Goal: Task Accomplishment & Management: Use online tool/utility

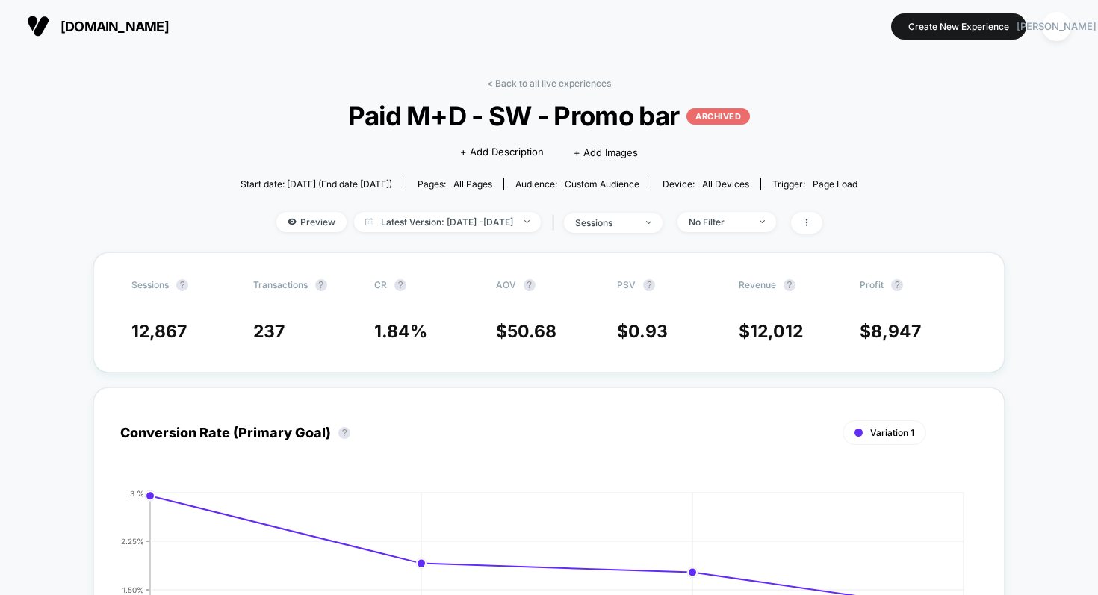
click at [527, 83] on link "< Back to all live experiences" at bounding box center [549, 83] width 124 height 11
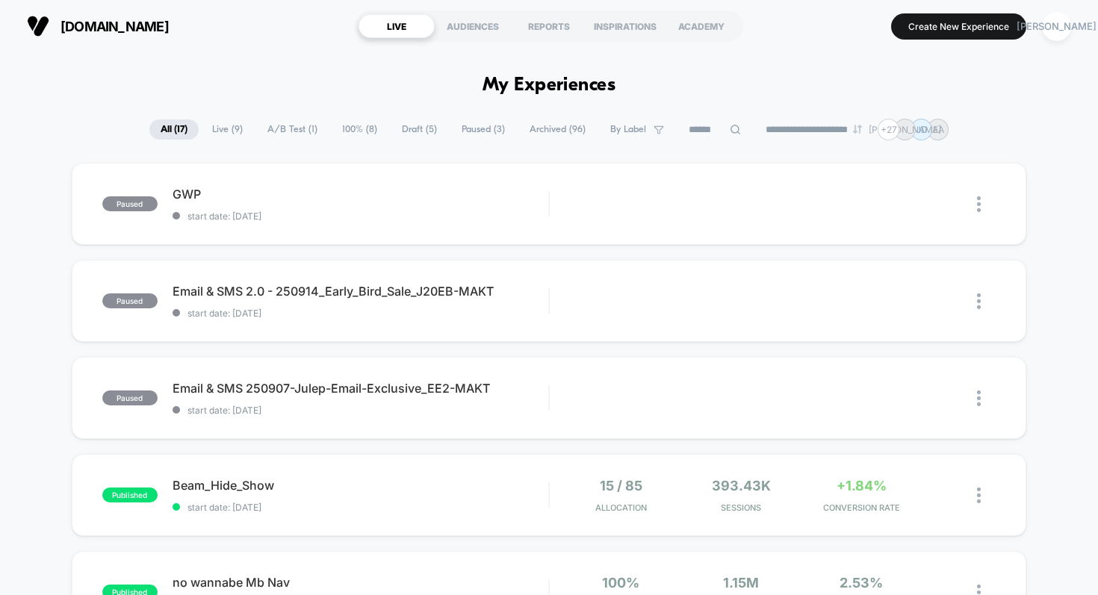
click at [215, 128] on span "Live ( 9 )" at bounding box center [227, 129] width 53 height 20
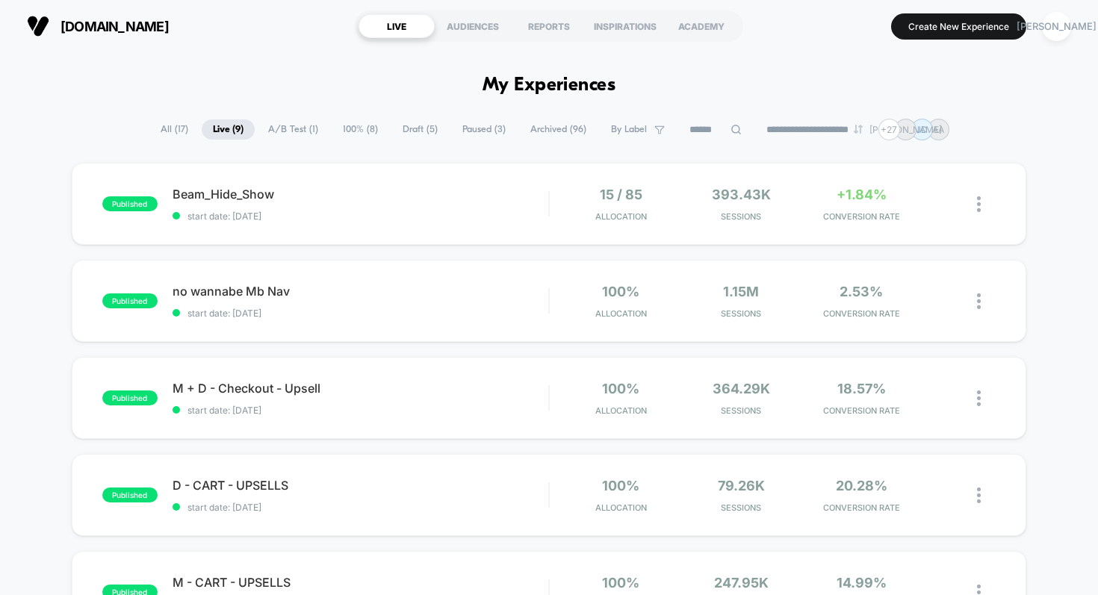
click at [279, 130] on span "A/B Test ( 1 )" at bounding box center [293, 129] width 72 height 20
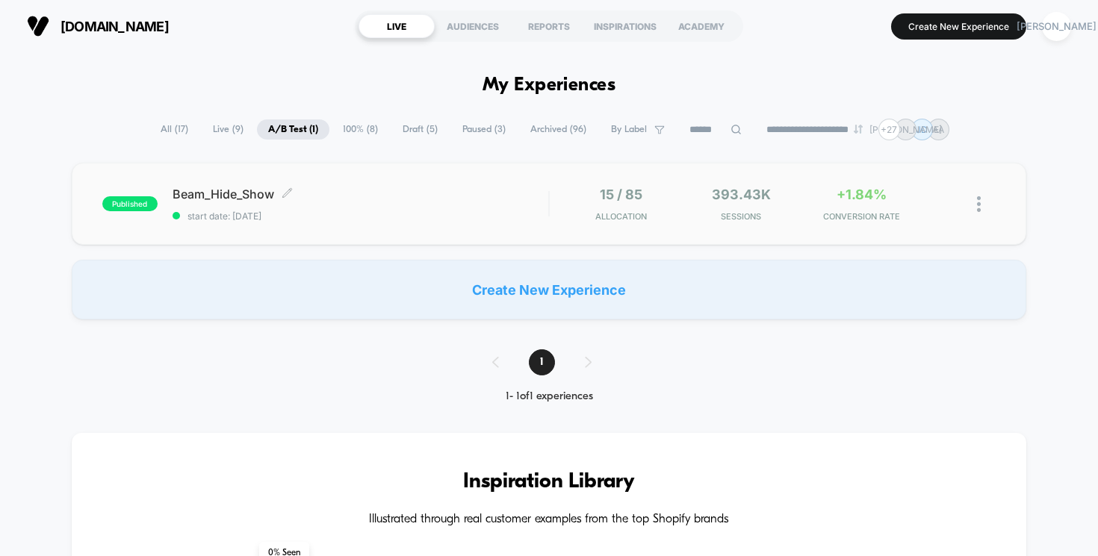
click at [208, 196] on span "Beam_Hide_Show Click to edit experience details" at bounding box center [361, 194] width 376 height 15
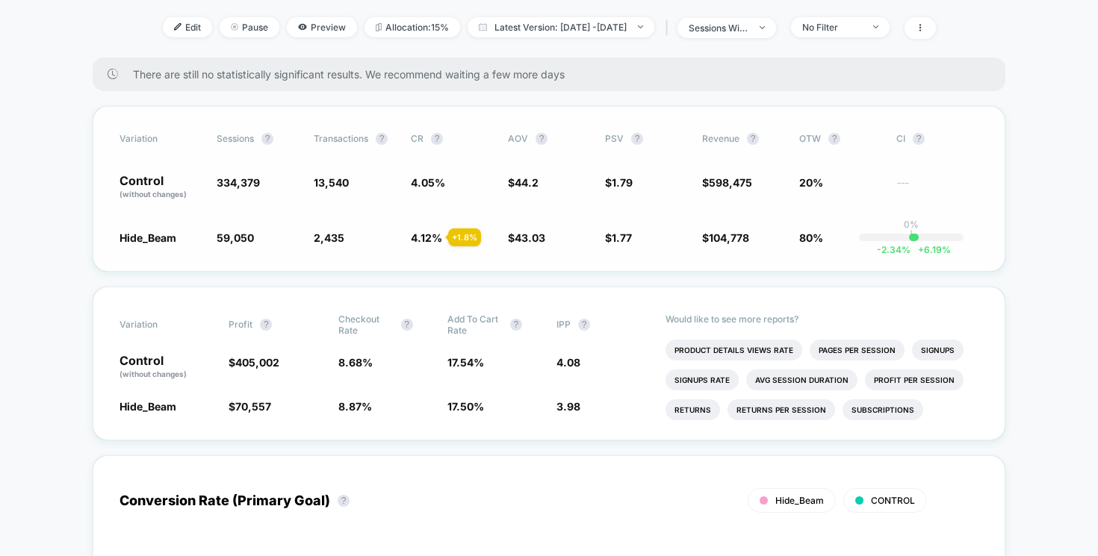
scroll to position [190, 0]
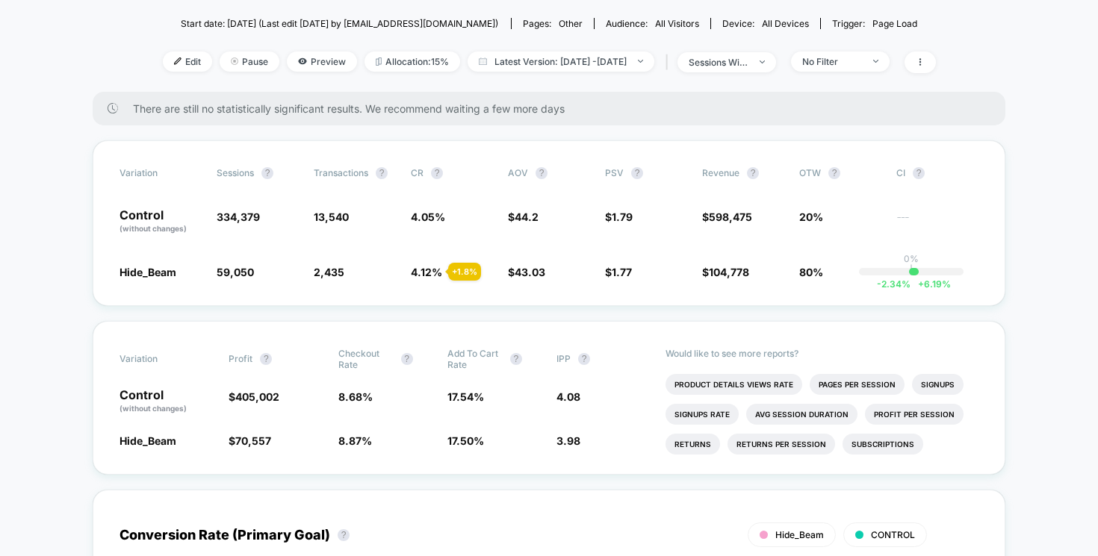
scroll to position [162, 0]
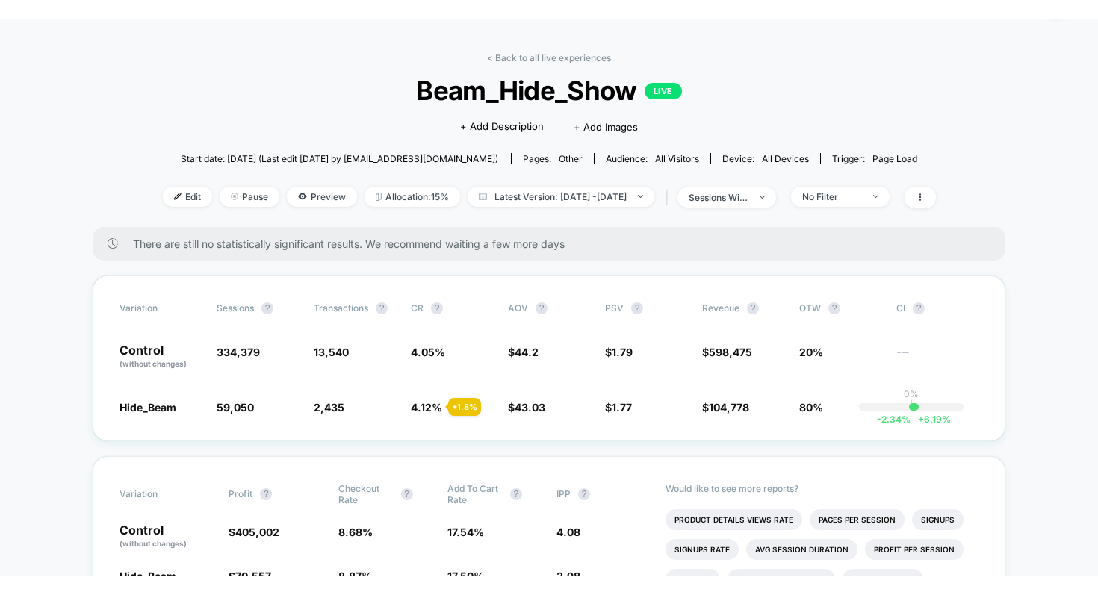
scroll to position [0, 0]
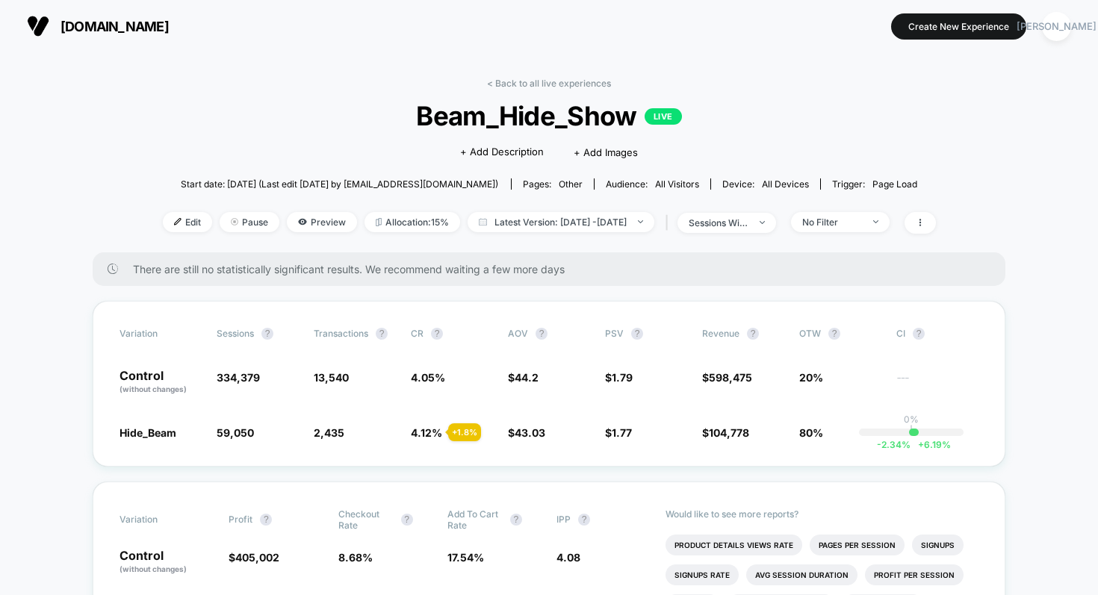
click at [115, 23] on span "[DOMAIN_NAME]" at bounding box center [114, 27] width 108 height 16
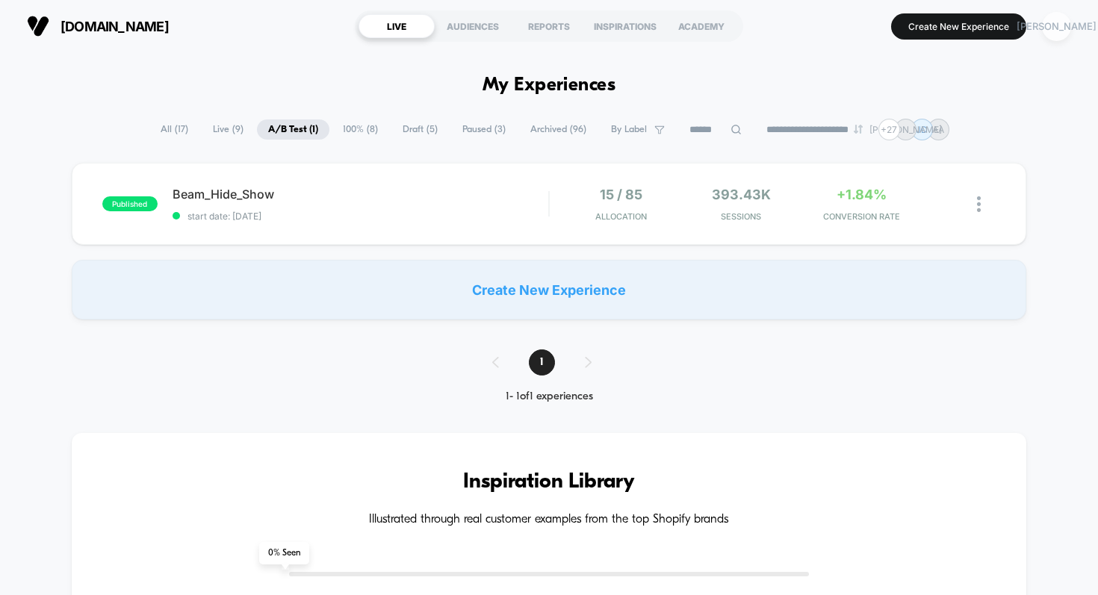
click at [1064, 26] on div "[PERSON_NAME]" at bounding box center [1056, 26] width 29 height 29
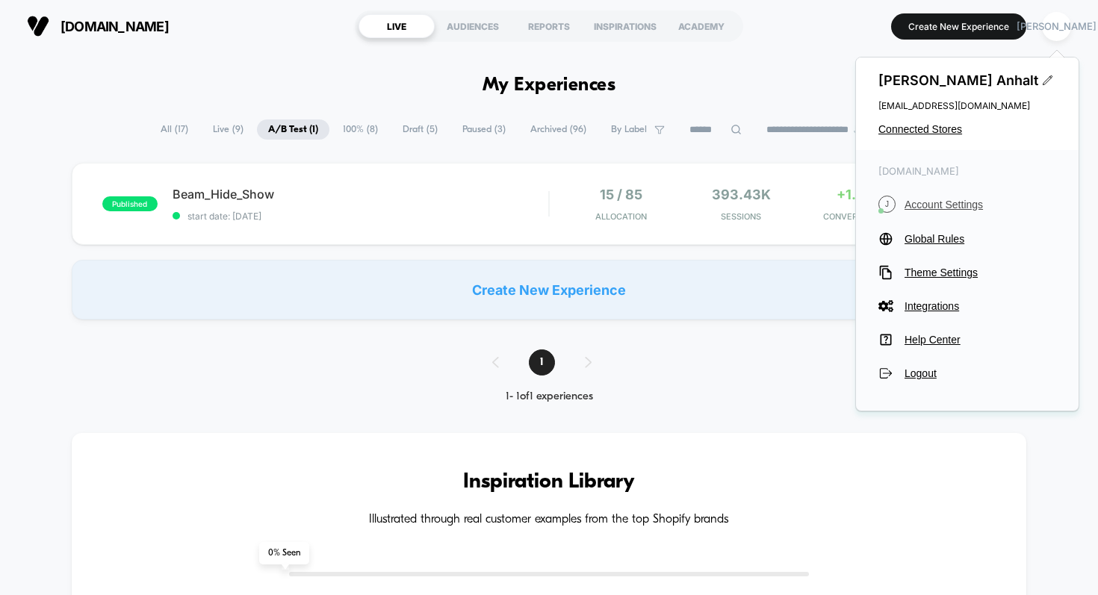
click at [937, 200] on span "Account Settings" at bounding box center [980, 205] width 152 height 12
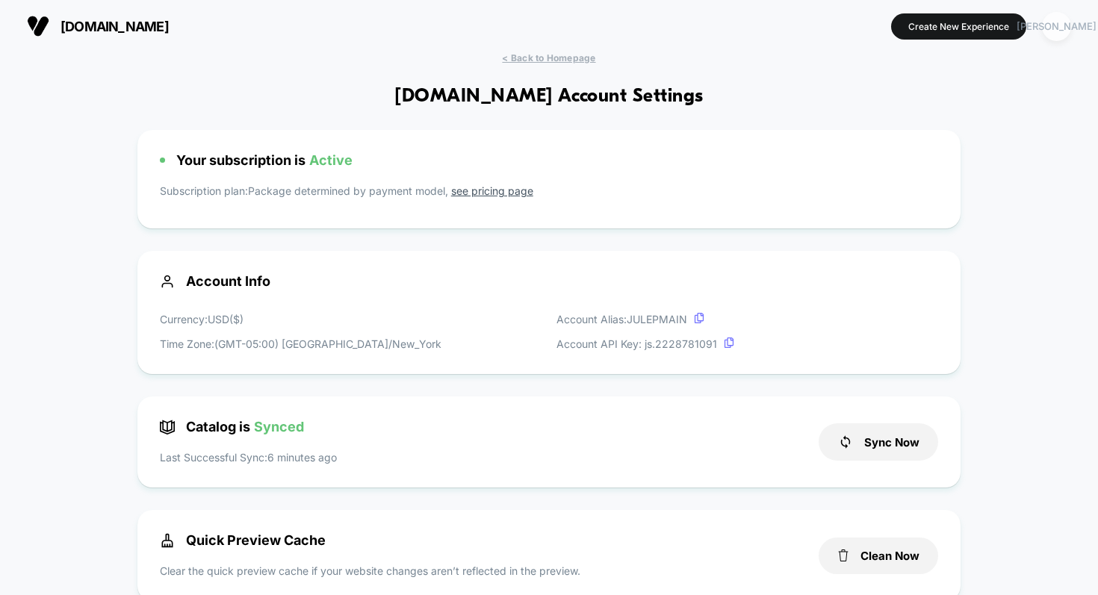
click at [1060, 25] on div "[PERSON_NAME]" at bounding box center [1056, 26] width 29 height 29
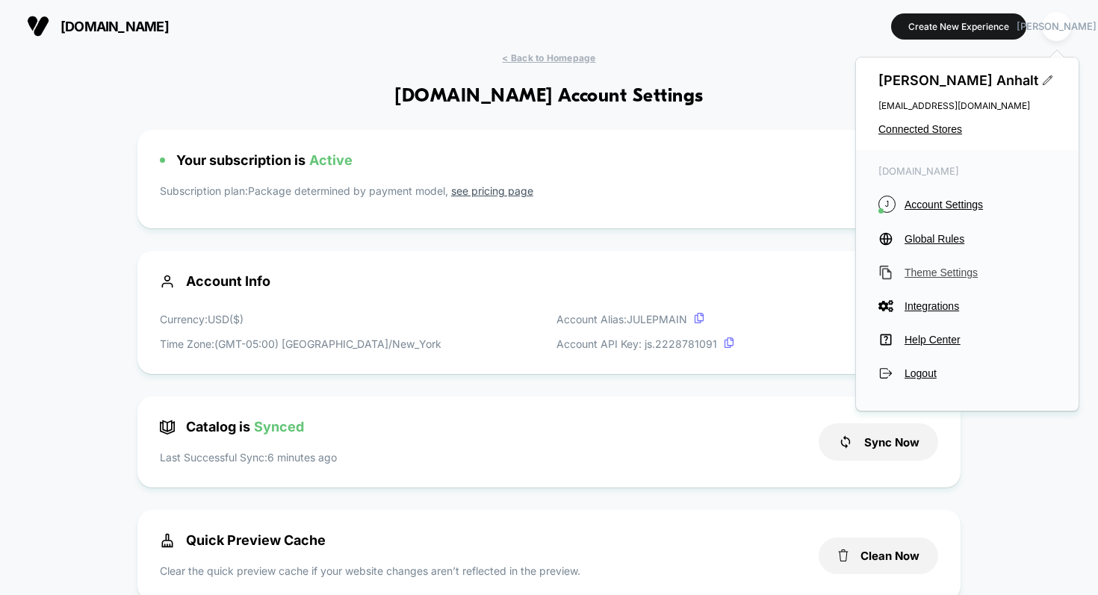
click at [934, 270] on span "Theme Settings" at bounding box center [980, 273] width 152 height 12
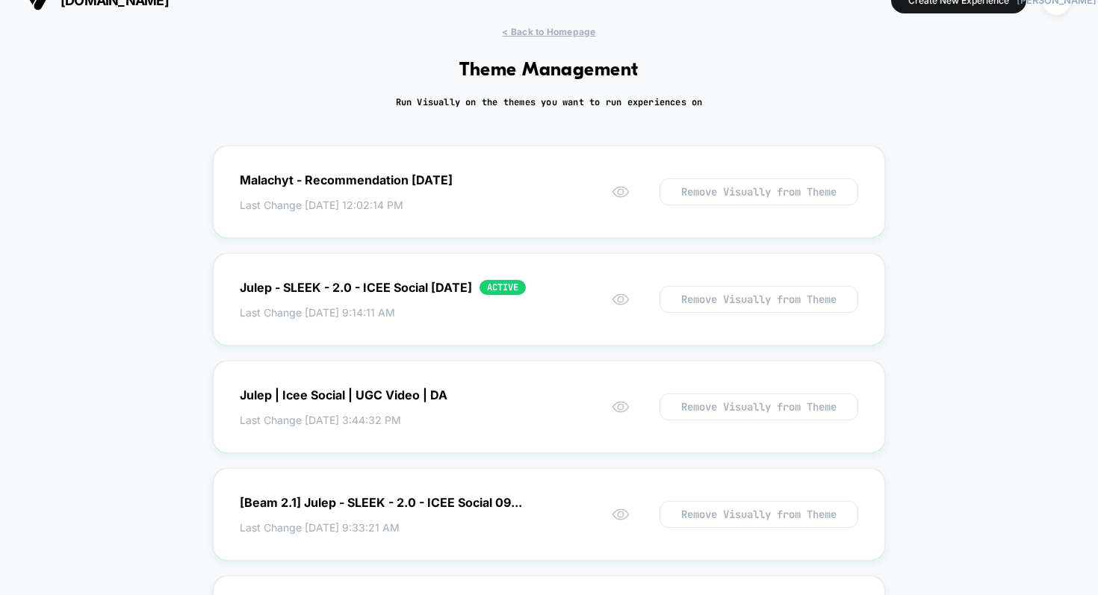
scroll to position [31, 0]
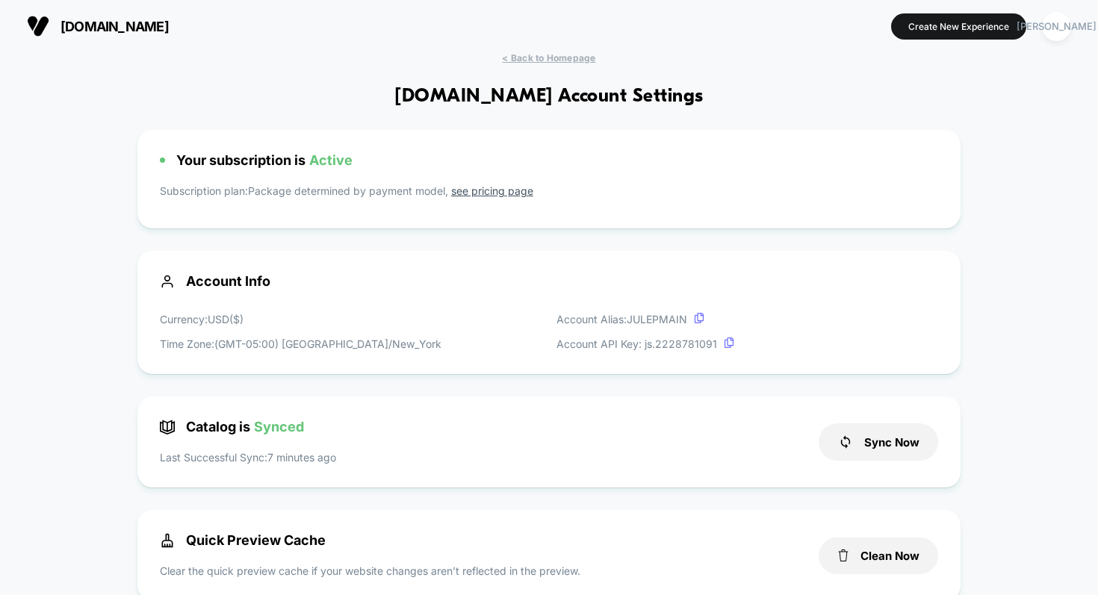
scroll to position [202, 0]
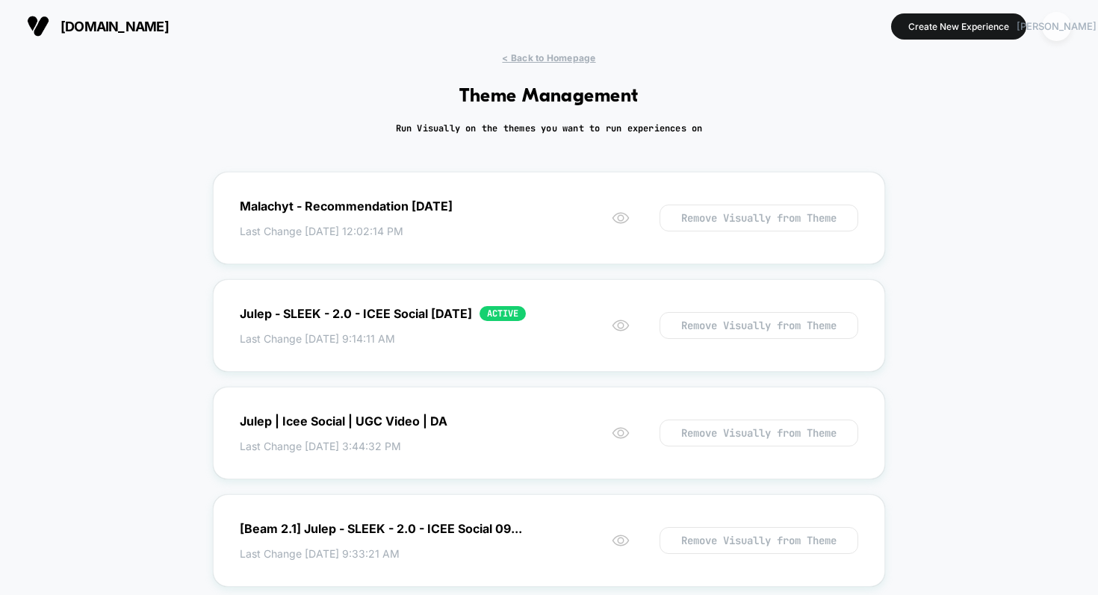
click at [1051, 31] on div "[PERSON_NAME]" at bounding box center [1056, 26] width 29 height 29
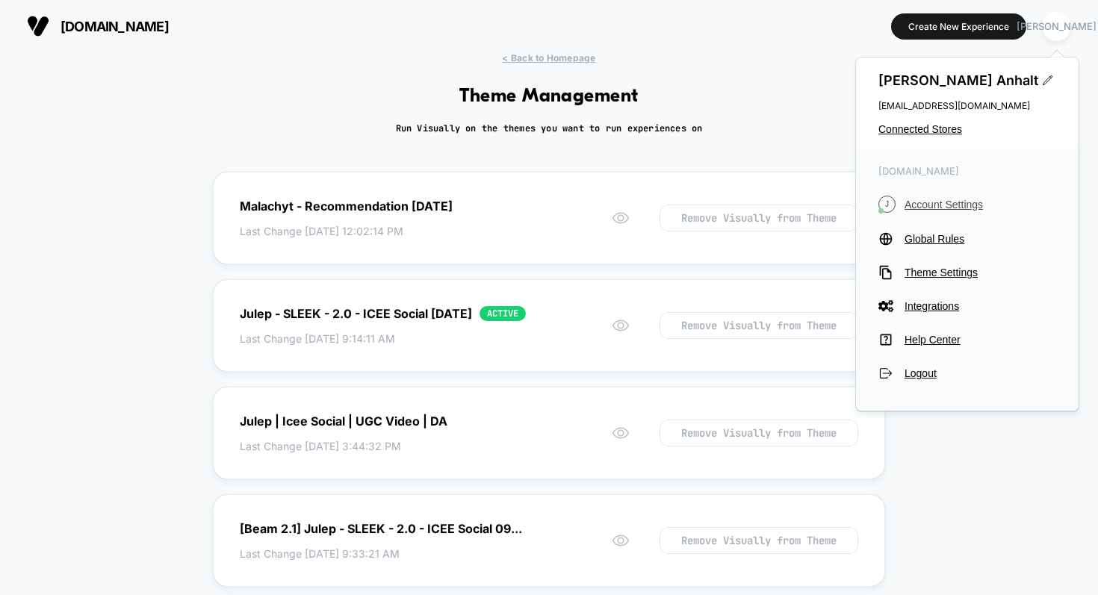
click at [916, 206] on span "Account Settings" at bounding box center [980, 205] width 152 height 12
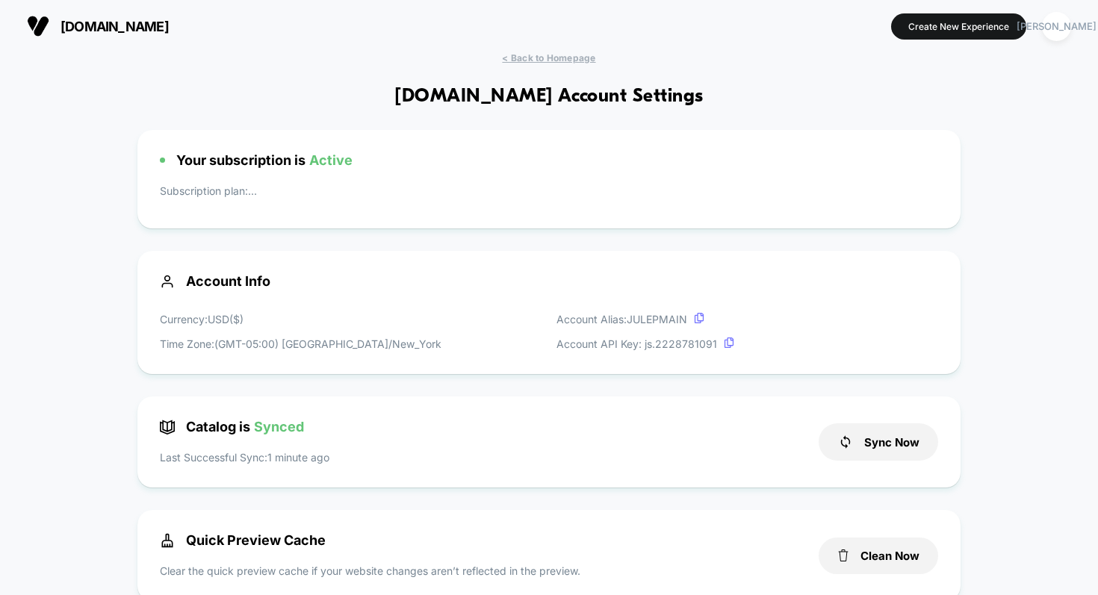
scroll to position [202, 0]
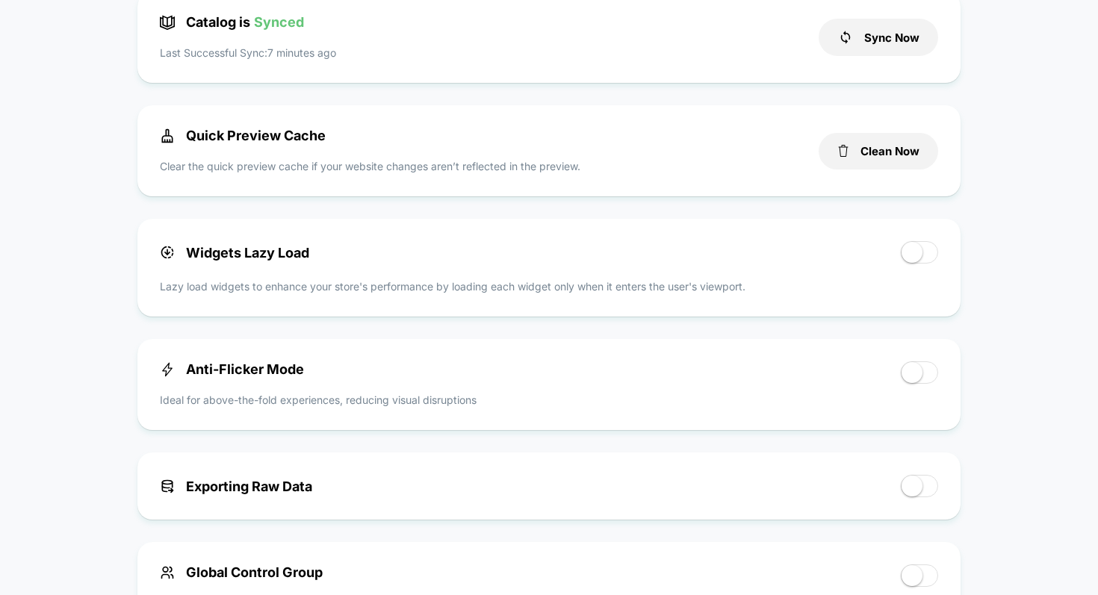
scroll to position [0, 0]
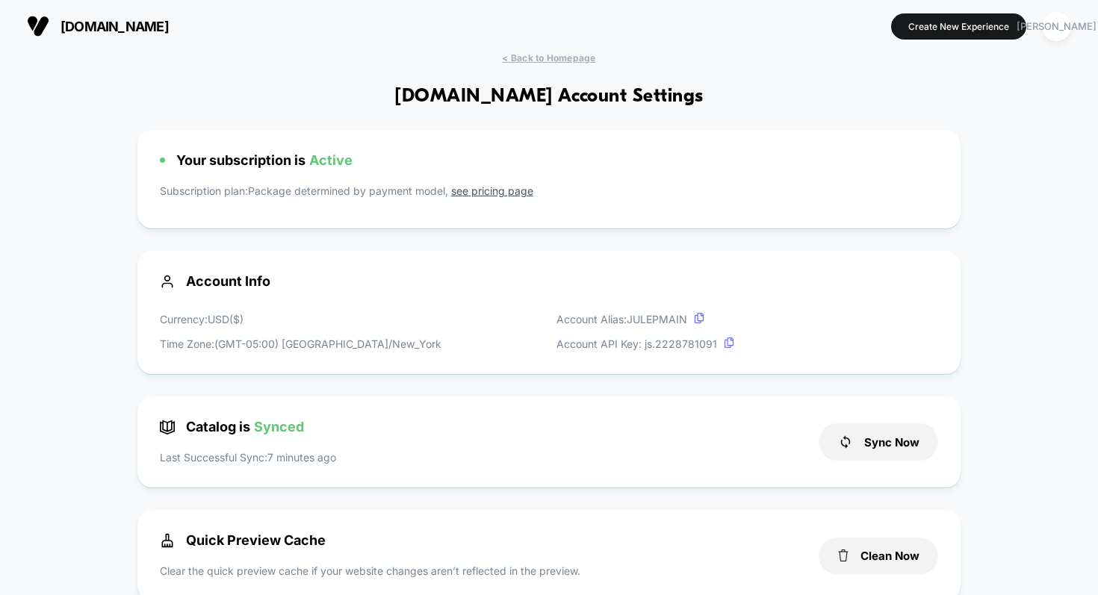
click at [96, 23] on span "[DOMAIN_NAME]" at bounding box center [114, 27] width 108 height 16
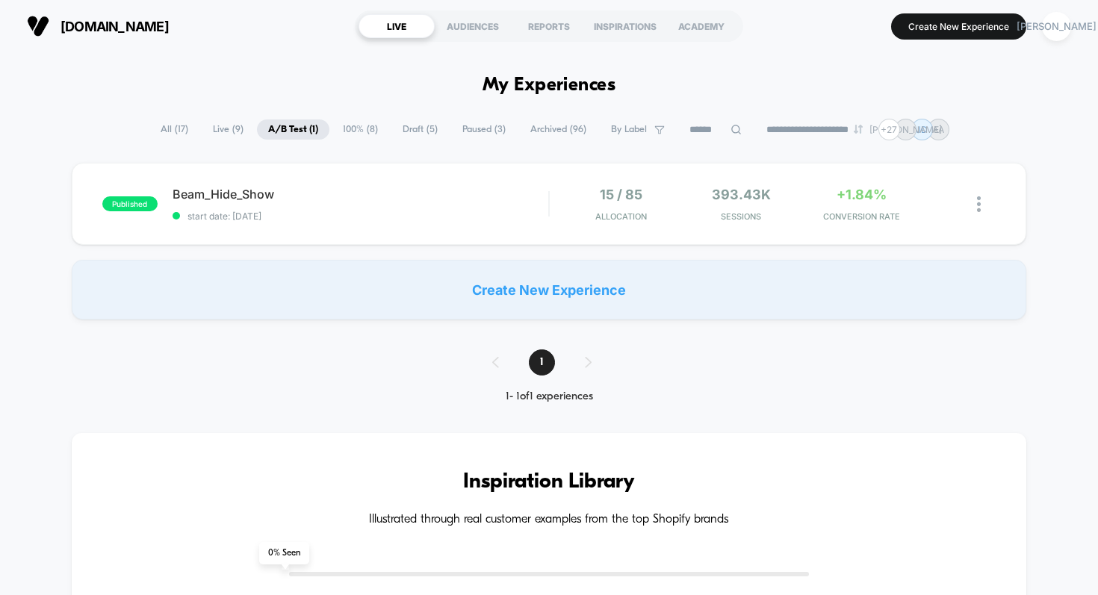
click at [165, 124] on span "All ( 17 )" at bounding box center [174, 129] width 50 height 20
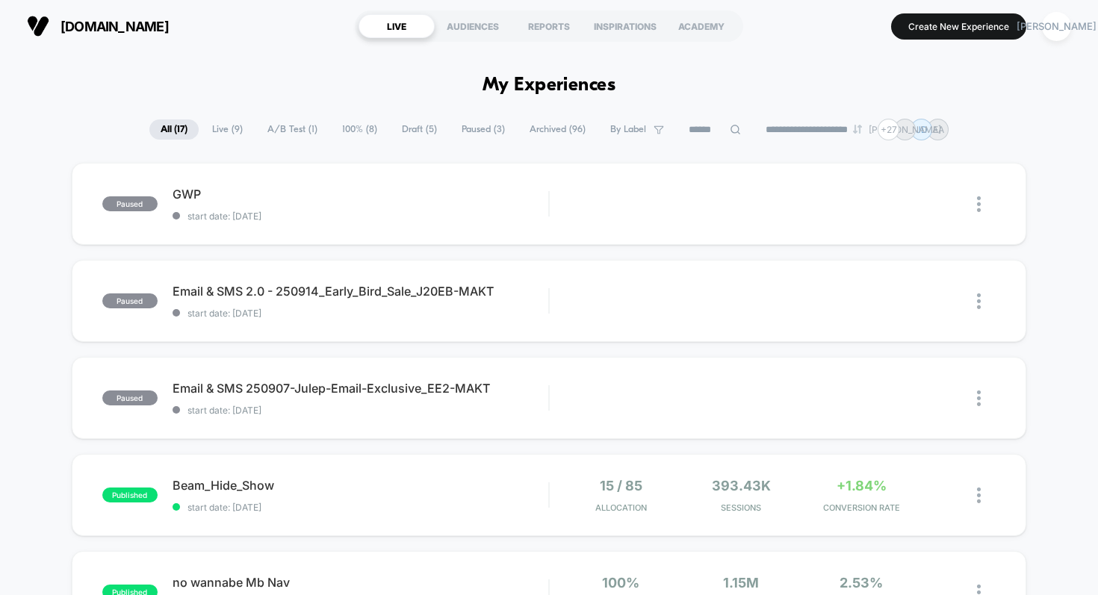
click at [223, 131] on span "Live ( 9 )" at bounding box center [227, 129] width 53 height 20
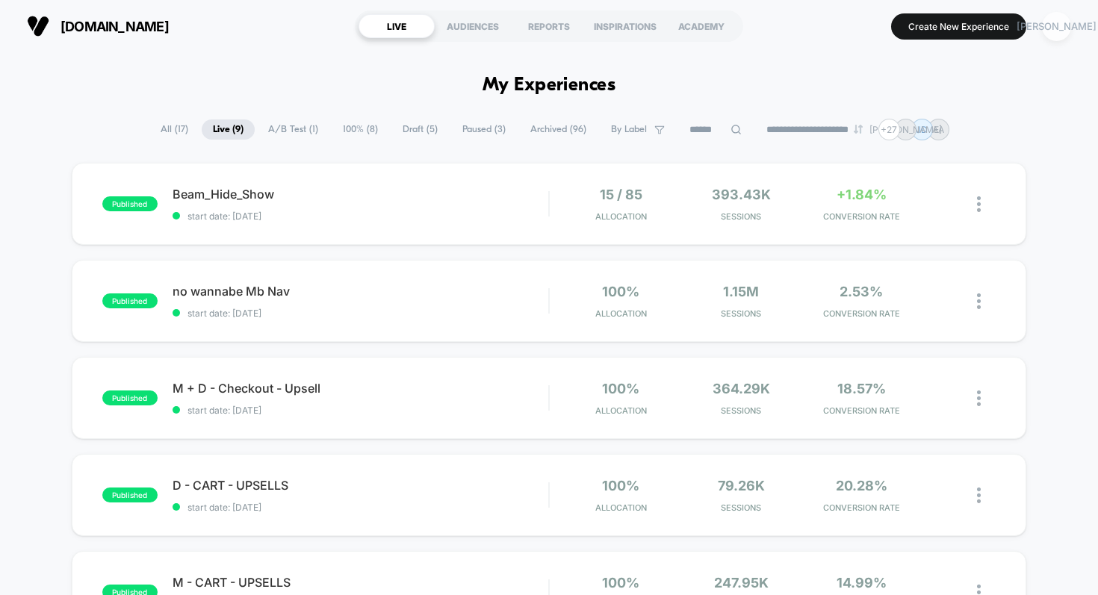
click at [1066, 25] on div "[PERSON_NAME]" at bounding box center [1056, 26] width 29 height 29
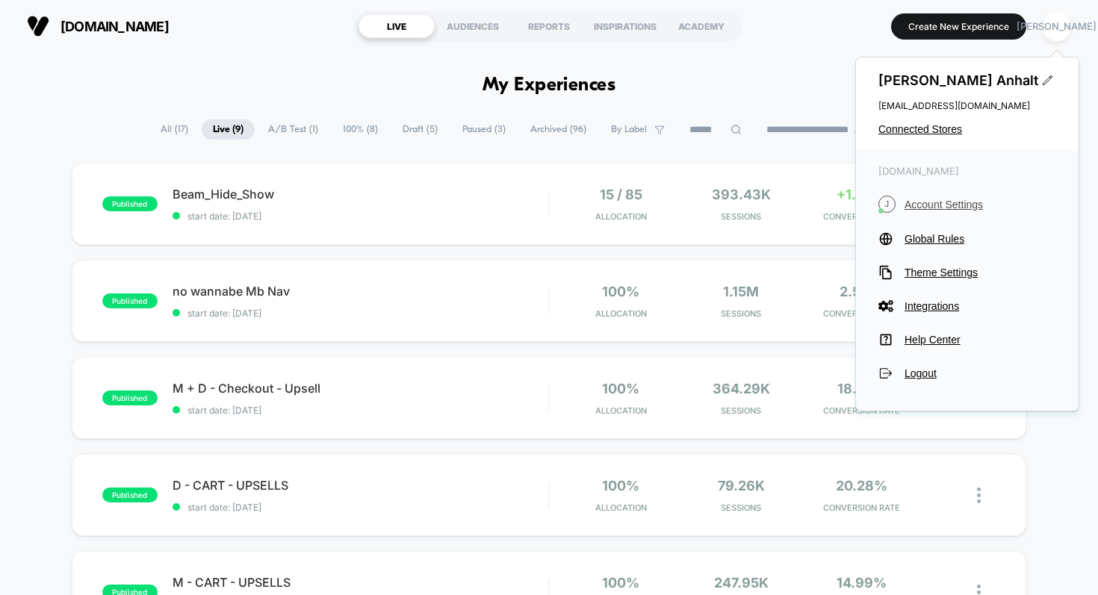
click at [921, 203] on span "Account Settings" at bounding box center [980, 205] width 152 height 12
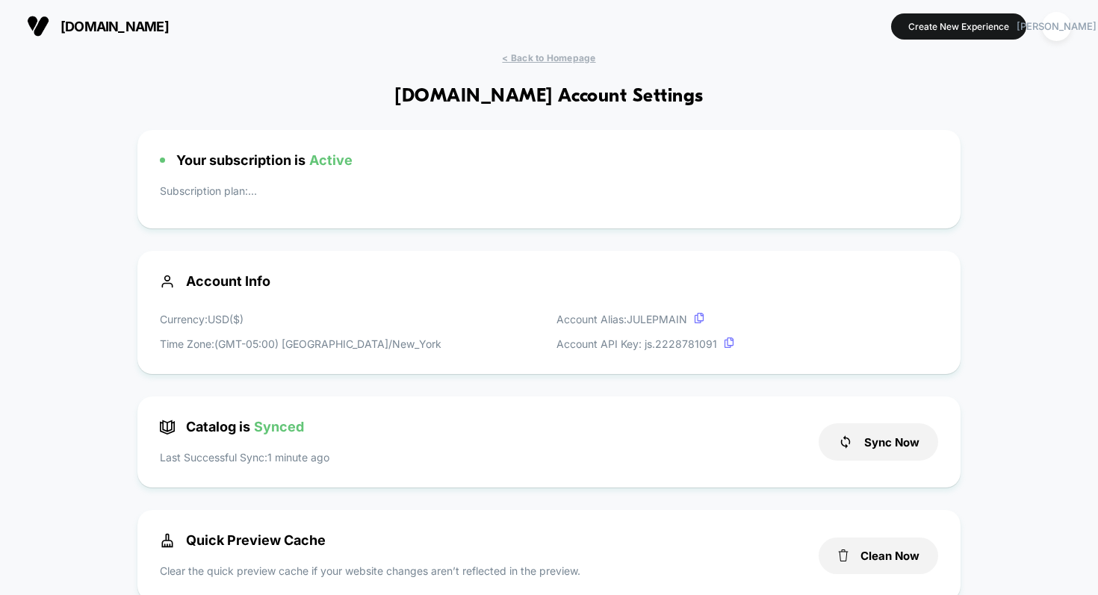
scroll to position [202, 0]
click at [498, 190] on link "see pricing page" at bounding box center [492, 190] width 82 height 13
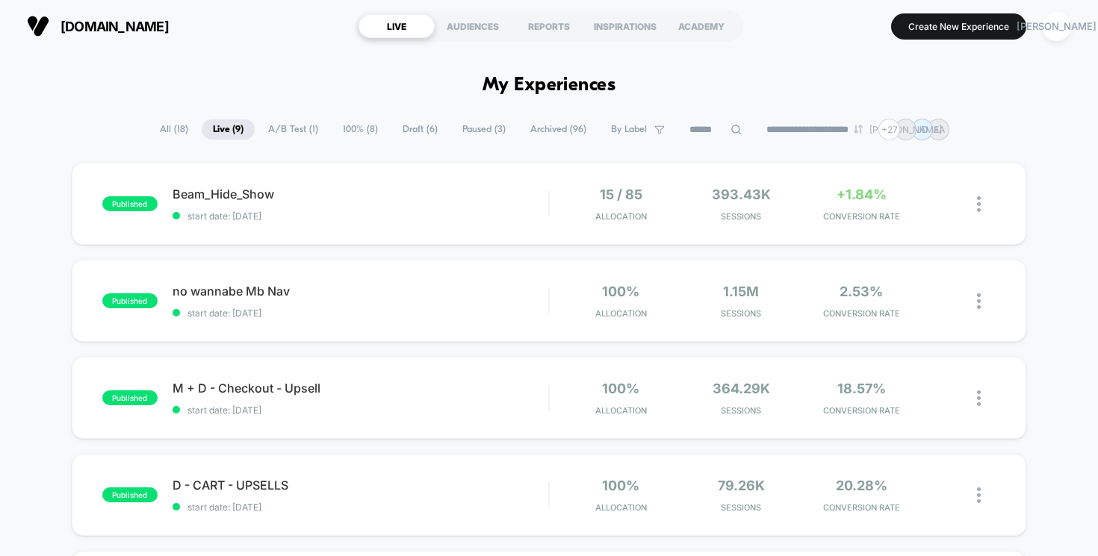
click at [167, 131] on span "All ( 18 )" at bounding box center [174, 129] width 51 height 20
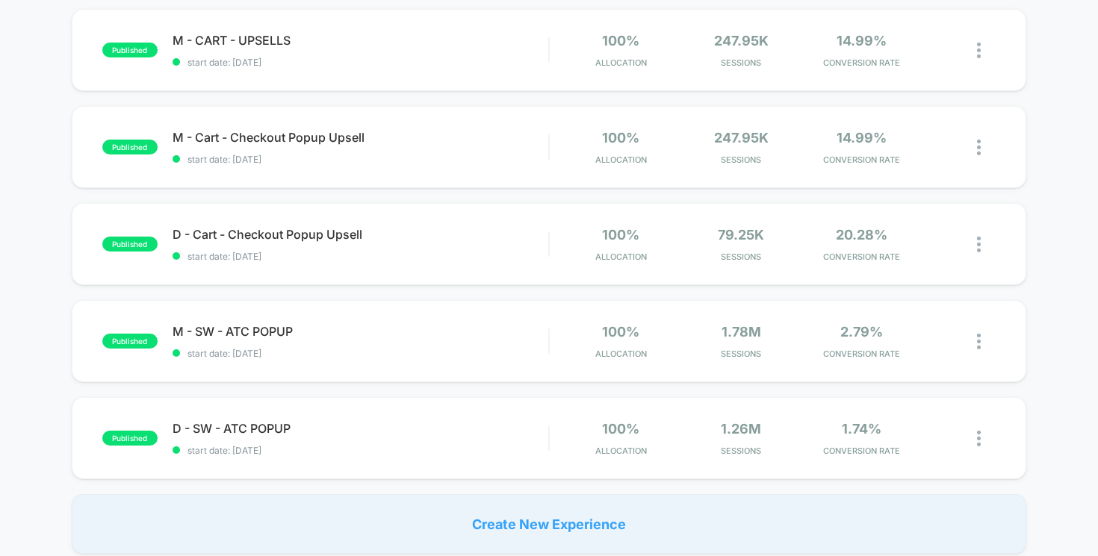
scroll to position [1075, 0]
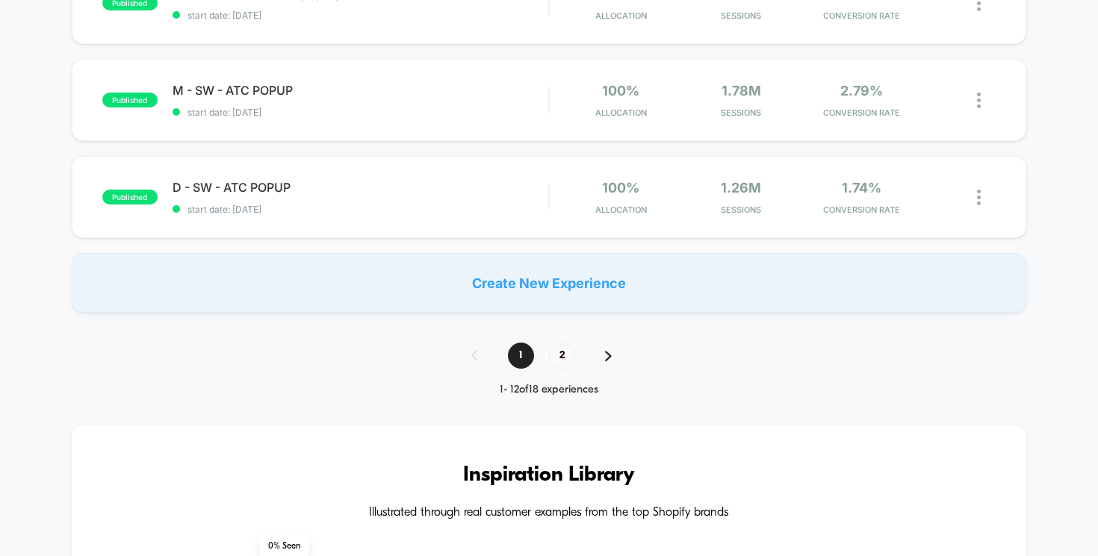
click at [610, 355] on img at bounding box center [608, 356] width 7 height 10
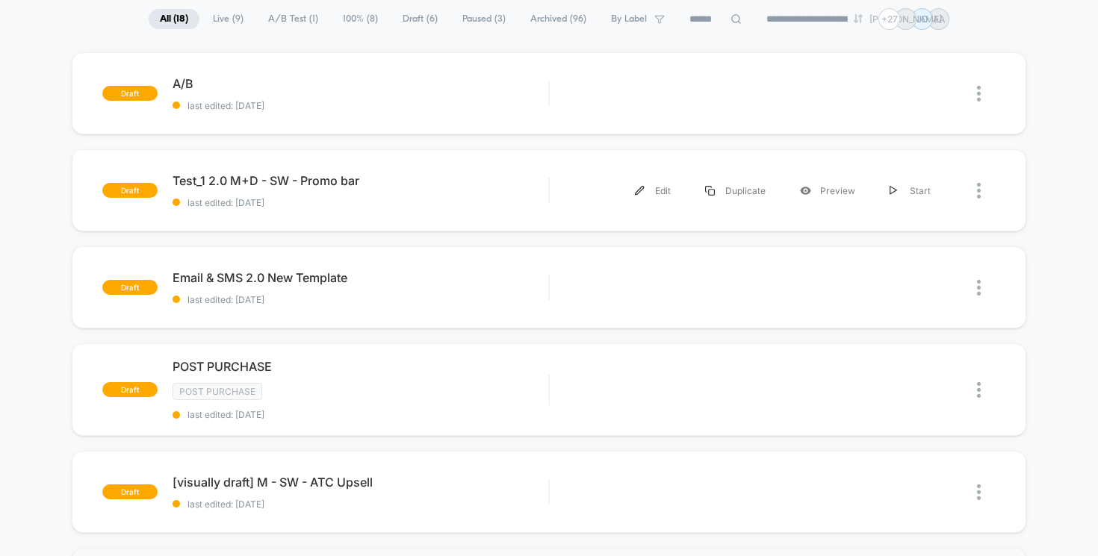
scroll to position [0, 0]
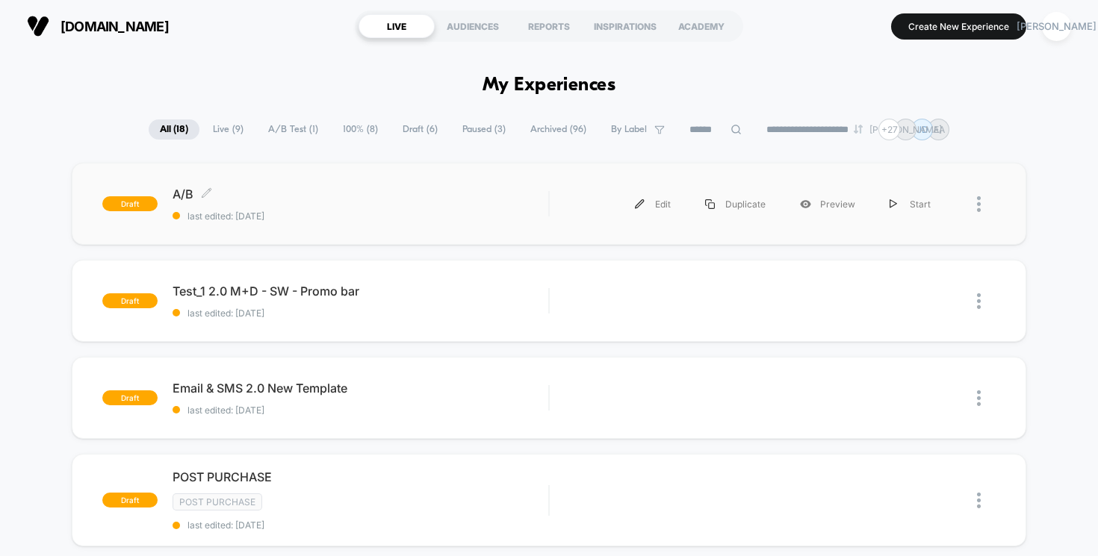
click at [260, 214] on span "last edited: 10/6/2025" at bounding box center [361, 216] width 376 height 11
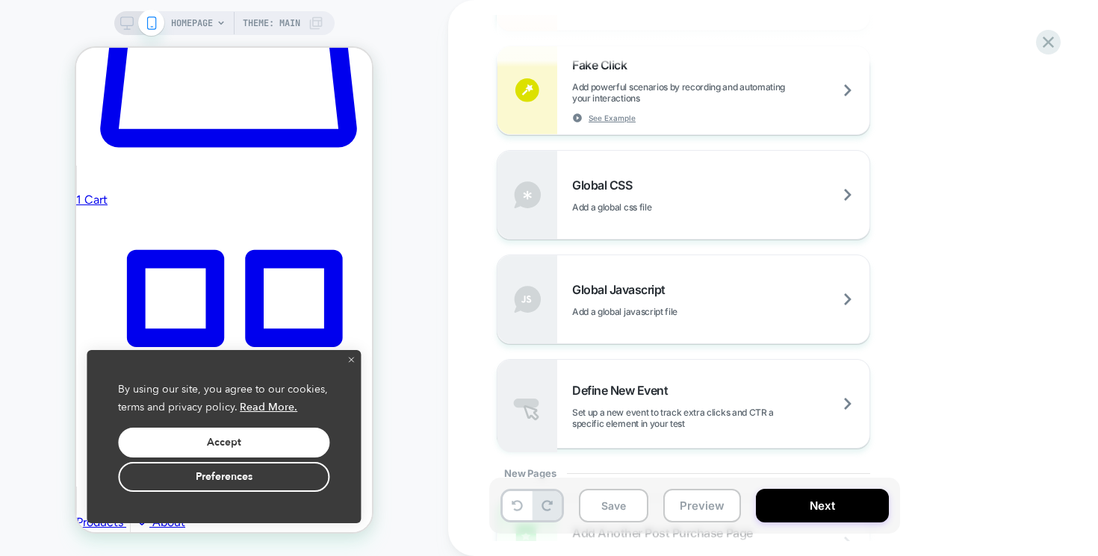
scroll to position [1108, 0]
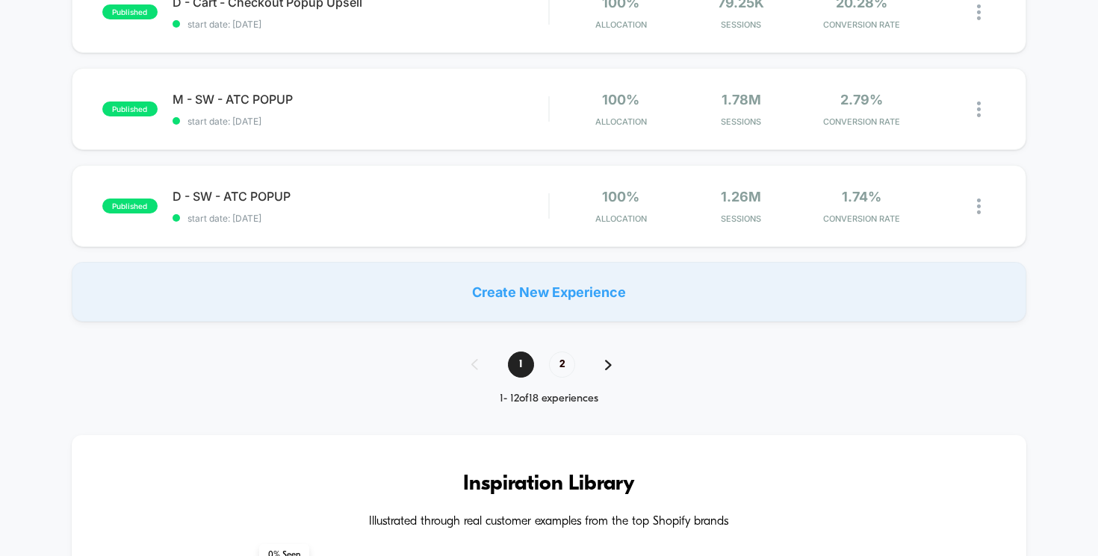
scroll to position [1107, 0]
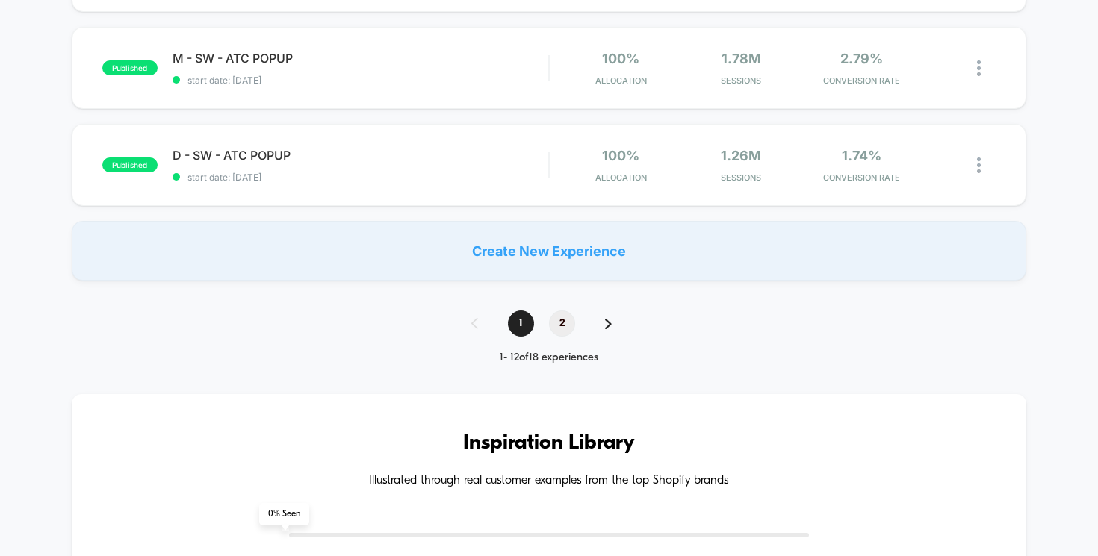
click at [562, 320] on span "2" at bounding box center [562, 324] width 26 height 26
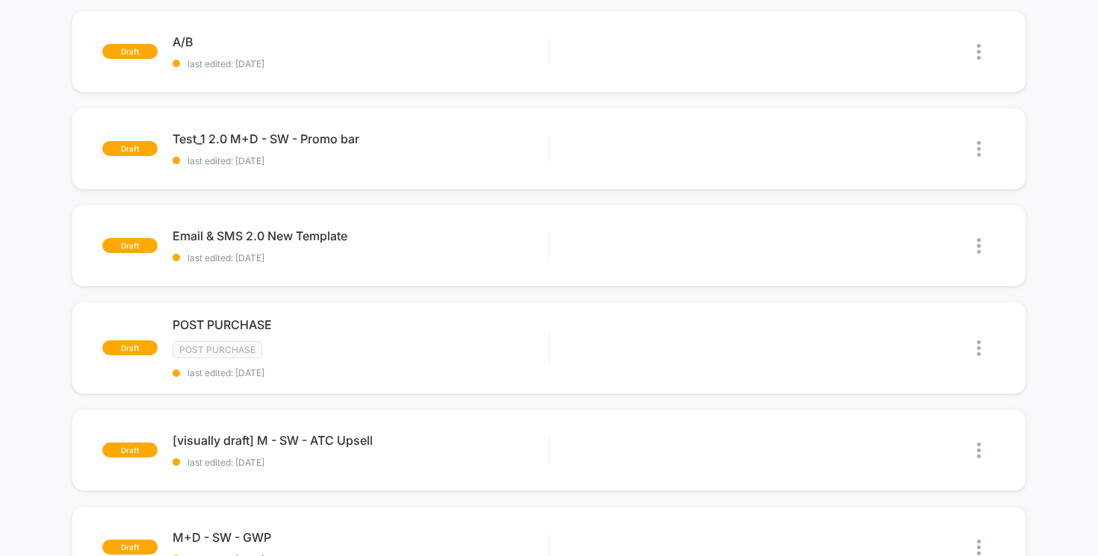
scroll to position [0, 0]
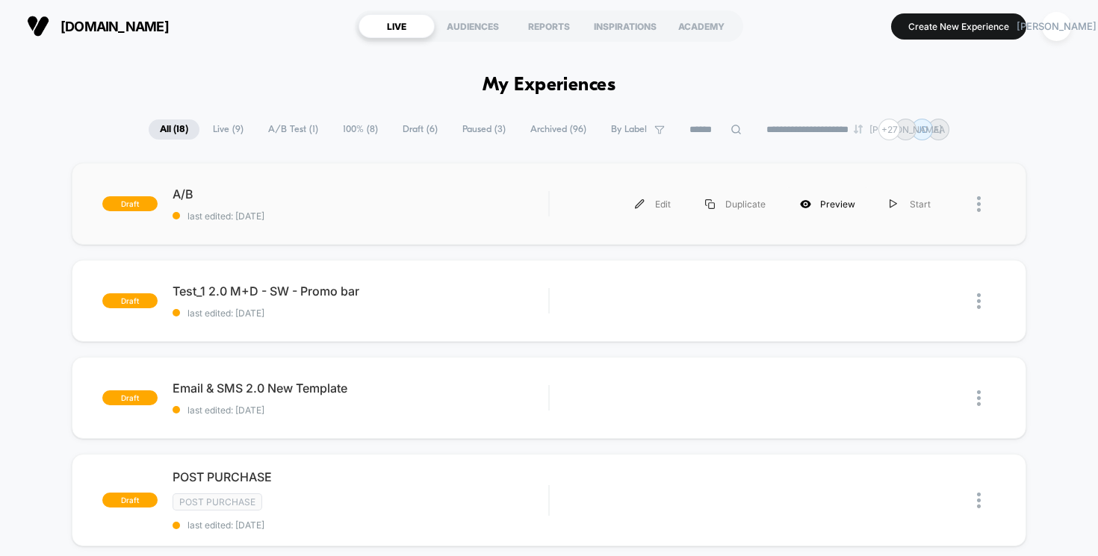
click at [844, 205] on div "Preview" at bounding box center [828, 204] width 90 height 34
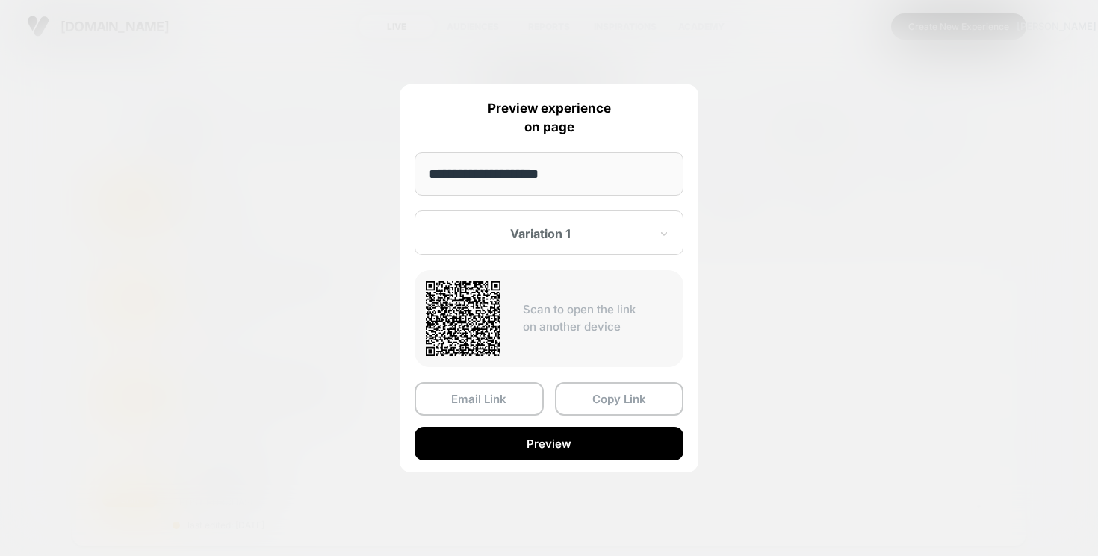
click at [569, 229] on div at bounding box center [540, 233] width 220 height 15
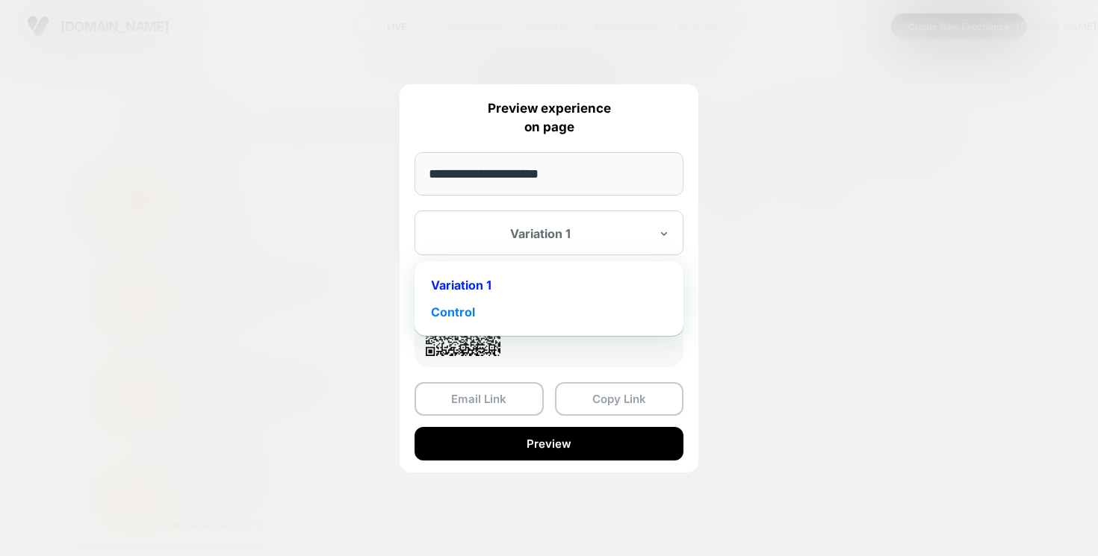
click at [540, 308] on div "Control" at bounding box center [549, 312] width 254 height 27
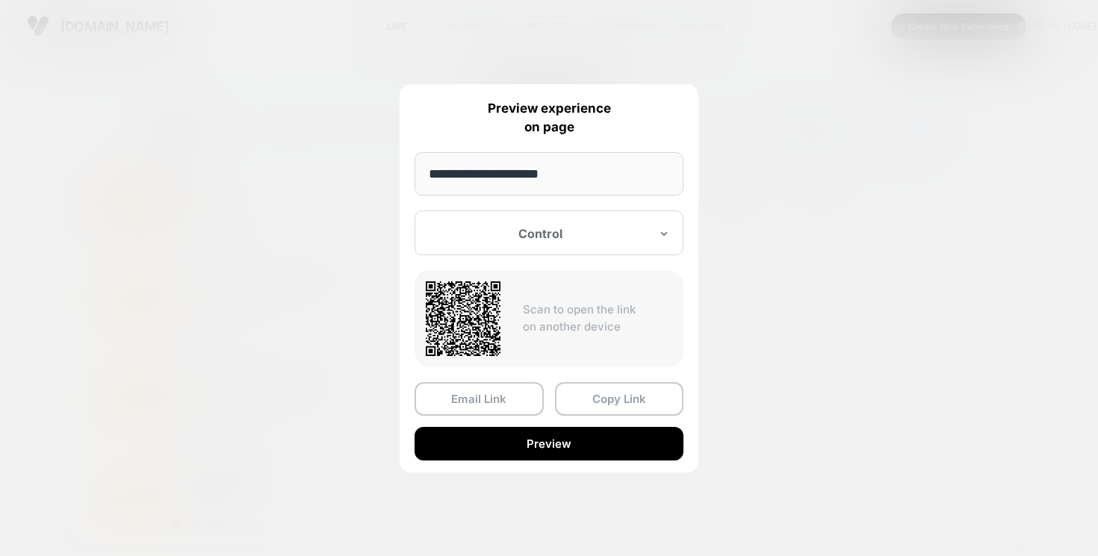
click at [574, 228] on div at bounding box center [540, 233] width 220 height 15
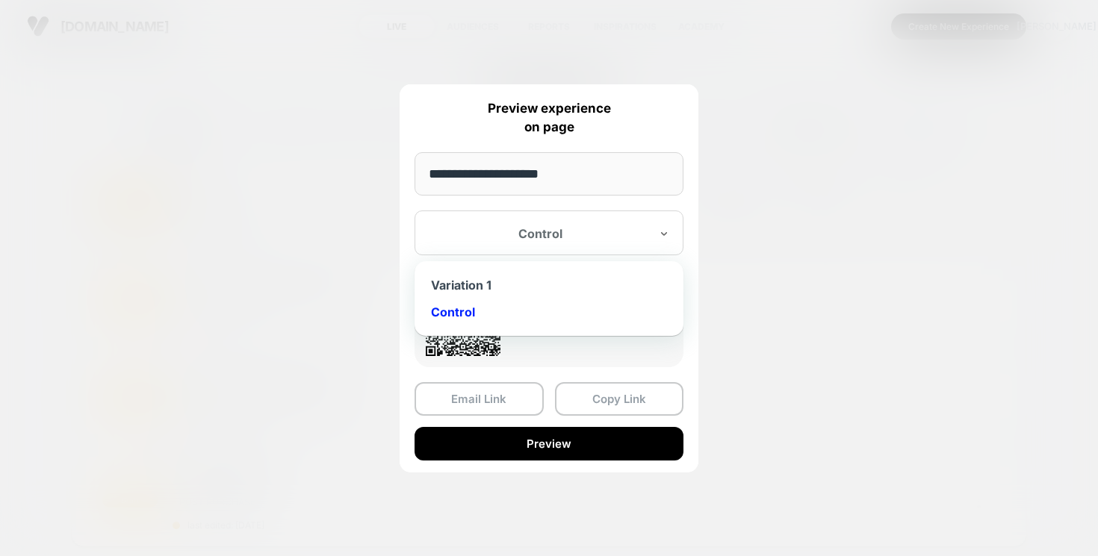
click at [824, 148] on div at bounding box center [549, 278] width 1098 height 556
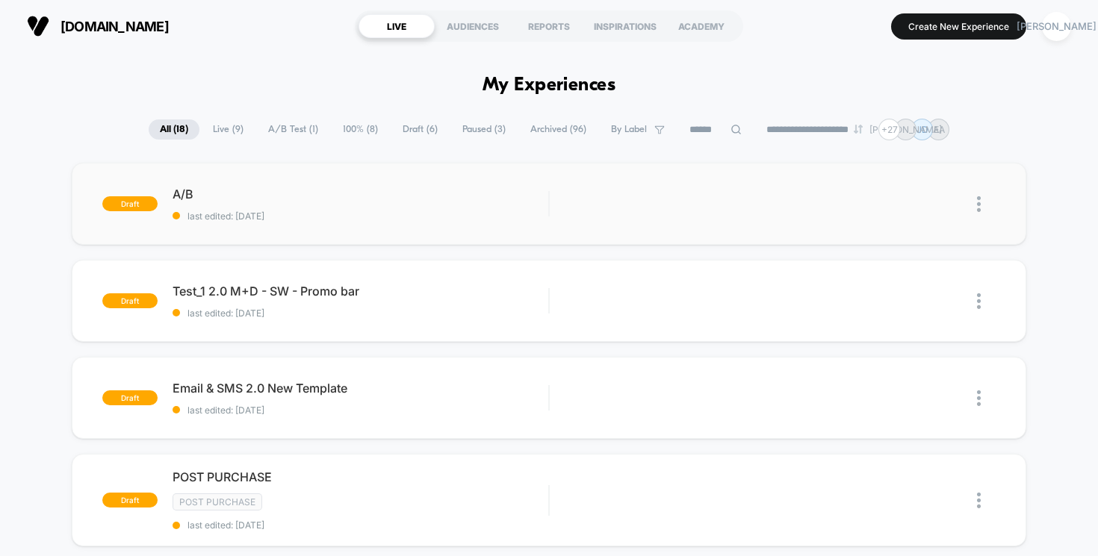
click at [283, 125] on span "A/B Test ( 1 )" at bounding box center [293, 129] width 72 height 20
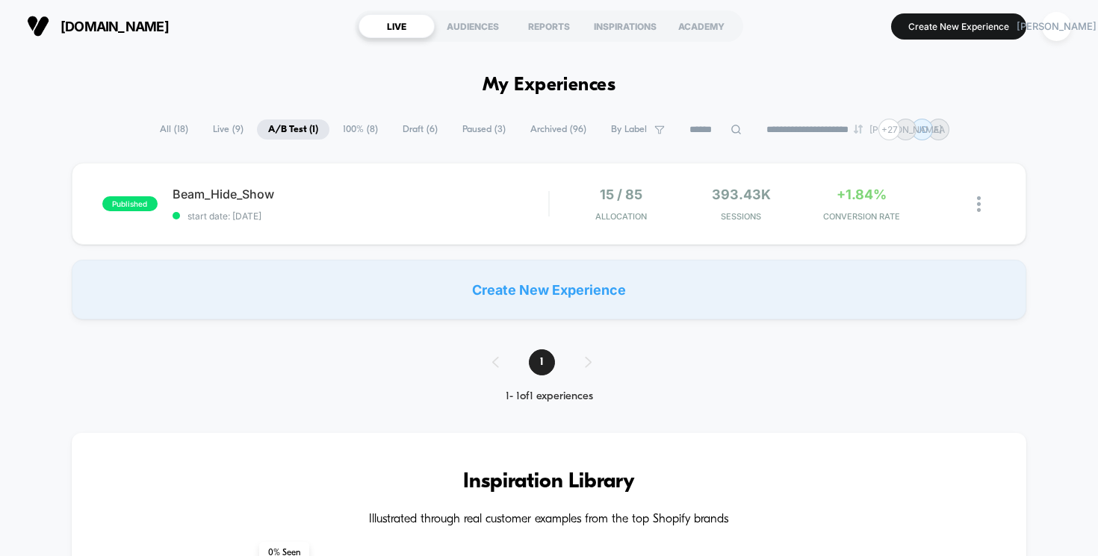
click at [174, 132] on span "All ( 18 )" at bounding box center [174, 129] width 51 height 20
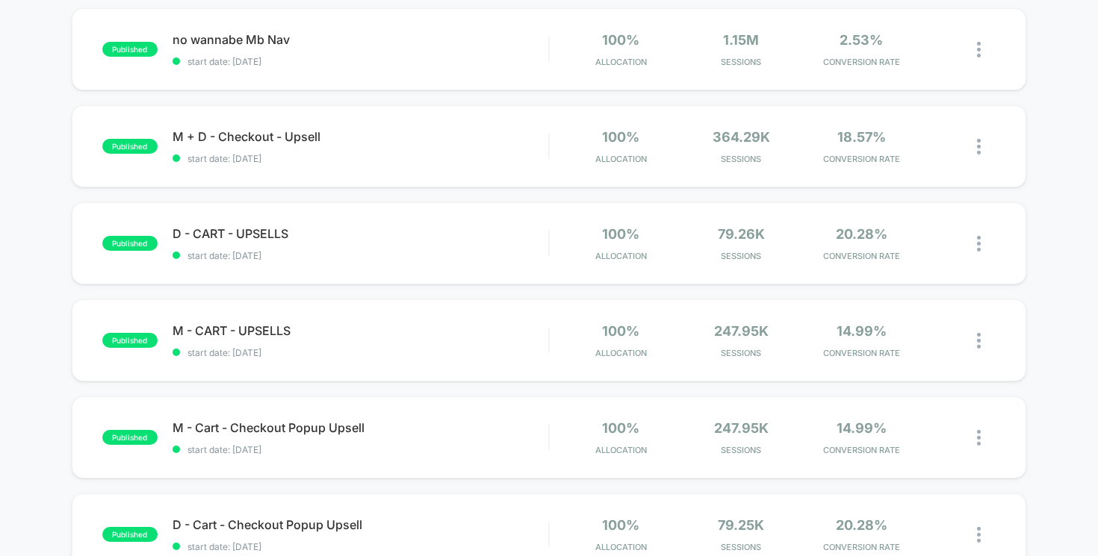
scroll to position [1064, 0]
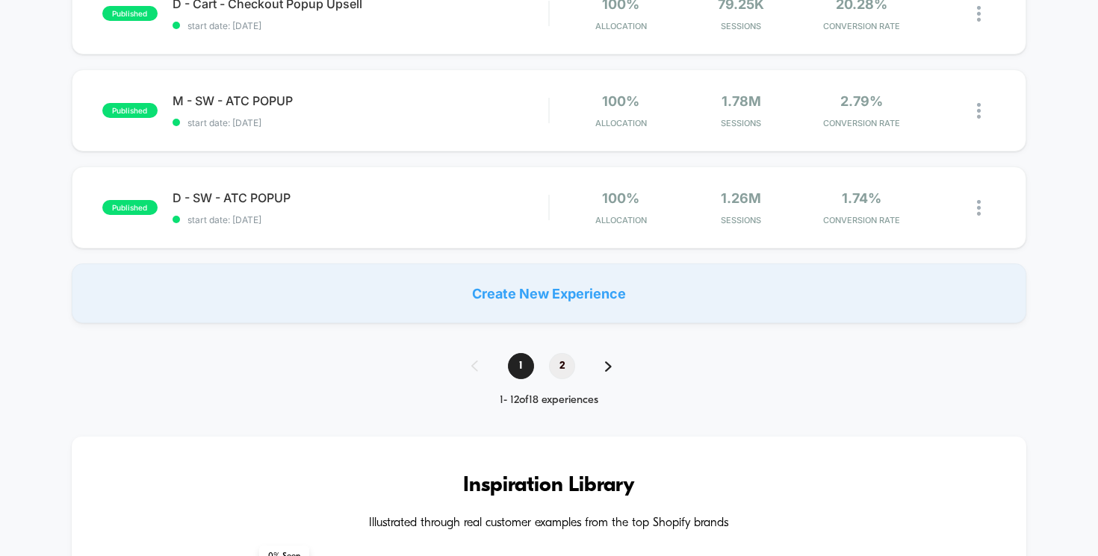
click at [559, 364] on span "2" at bounding box center [562, 366] width 26 height 26
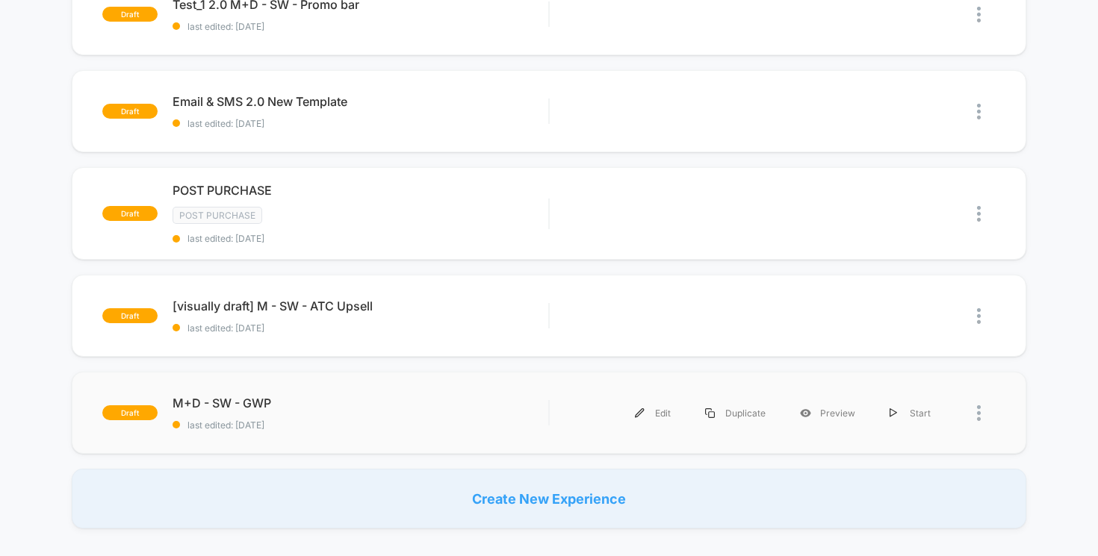
scroll to position [0, 0]
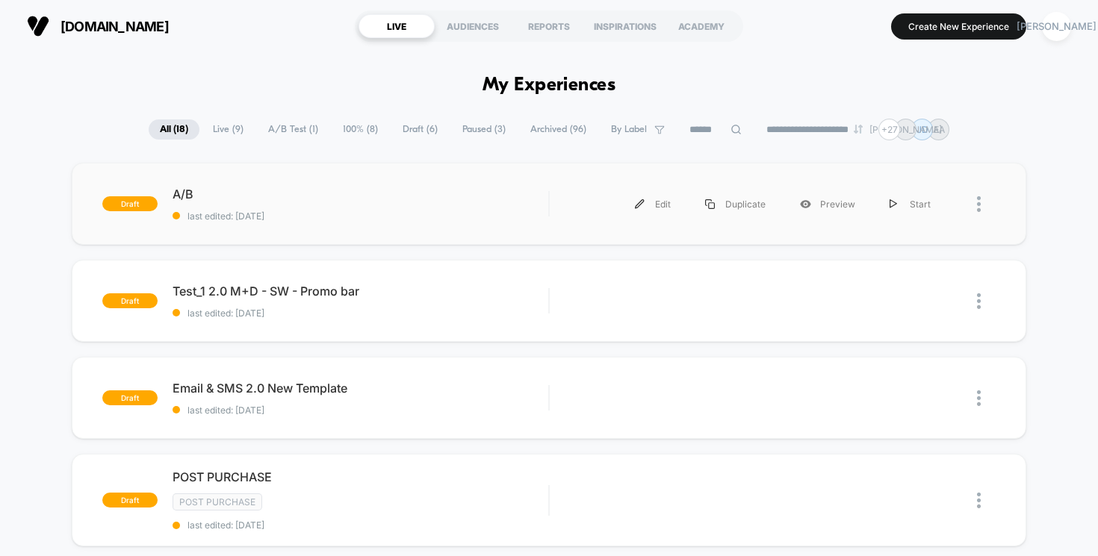
click at [976, 202] on div at bounding box center [972, 204] width 48 height 34
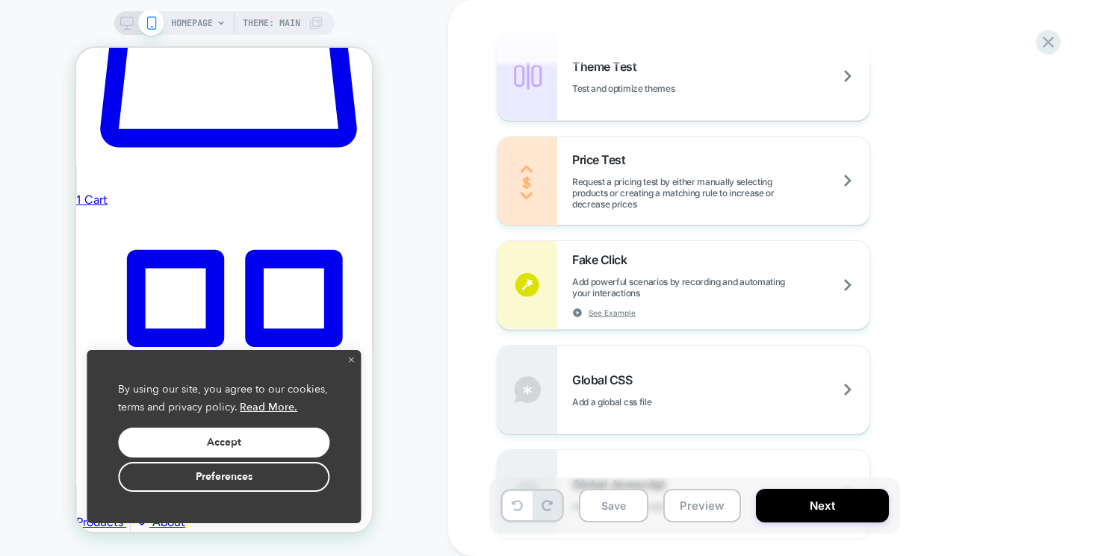
scroll to position [934, 0]
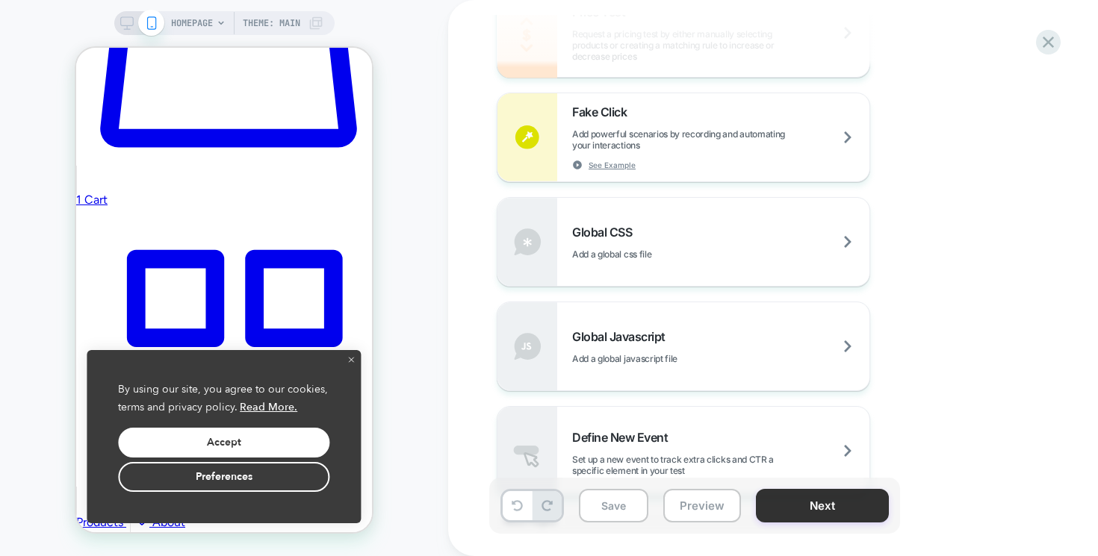
click at [809, 511] on button "Next" at bounding box center [822, 506] width 133 height 34
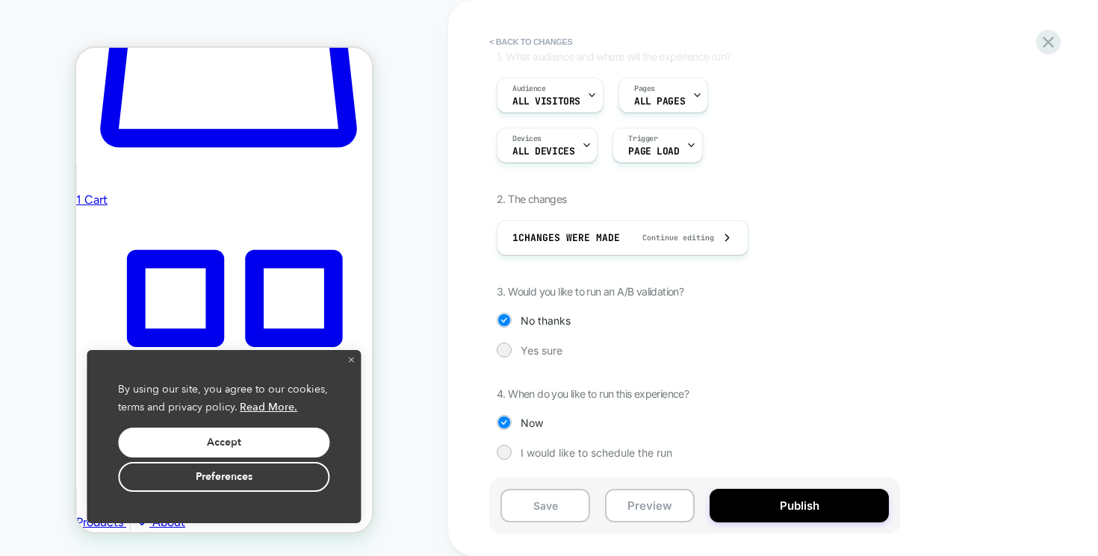
scroll to position [0, 0]
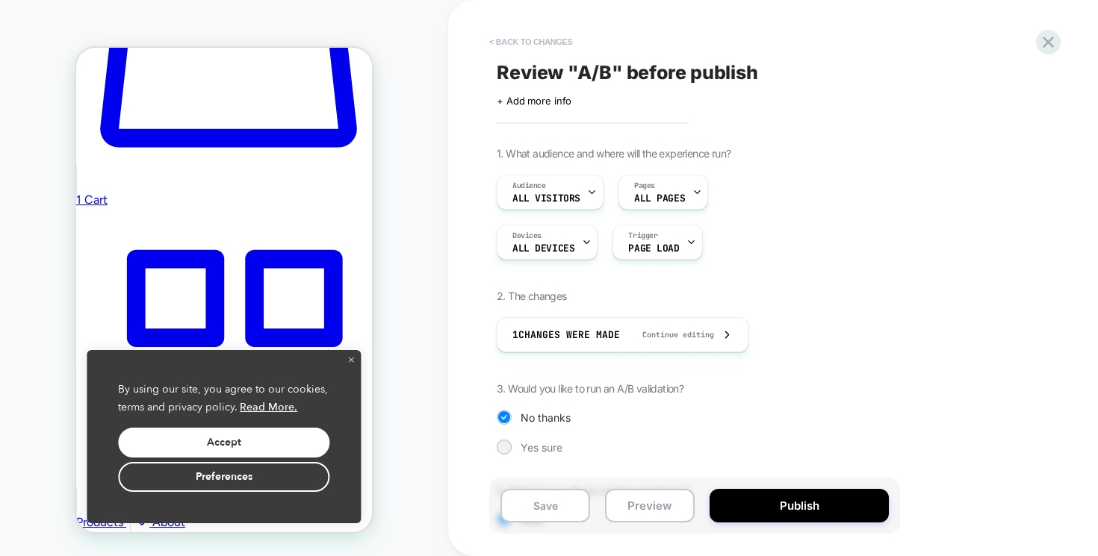
click at [533, 44] on button "< Back to changes" at bounding box center [531, 42] width 99 height 24
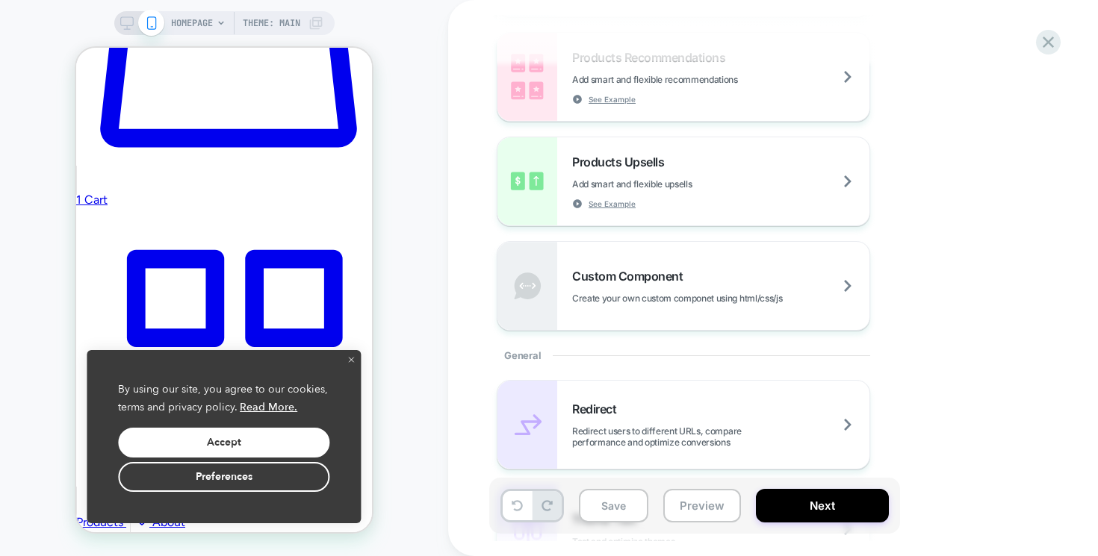
scroll to position [391, 0]
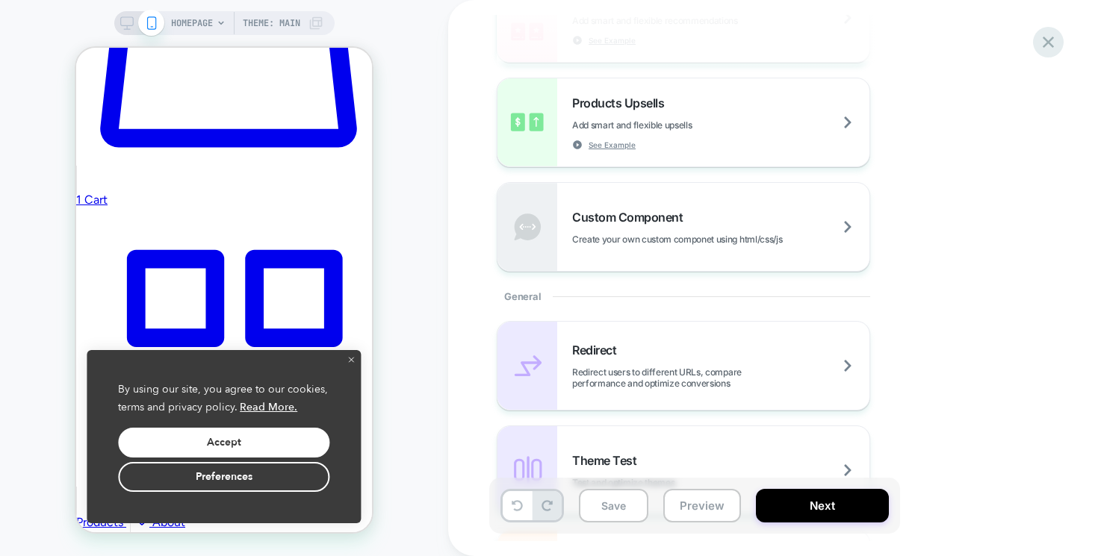
click at [1049, 41] on icon at bounding box center [1048, 42] width 11 height 11
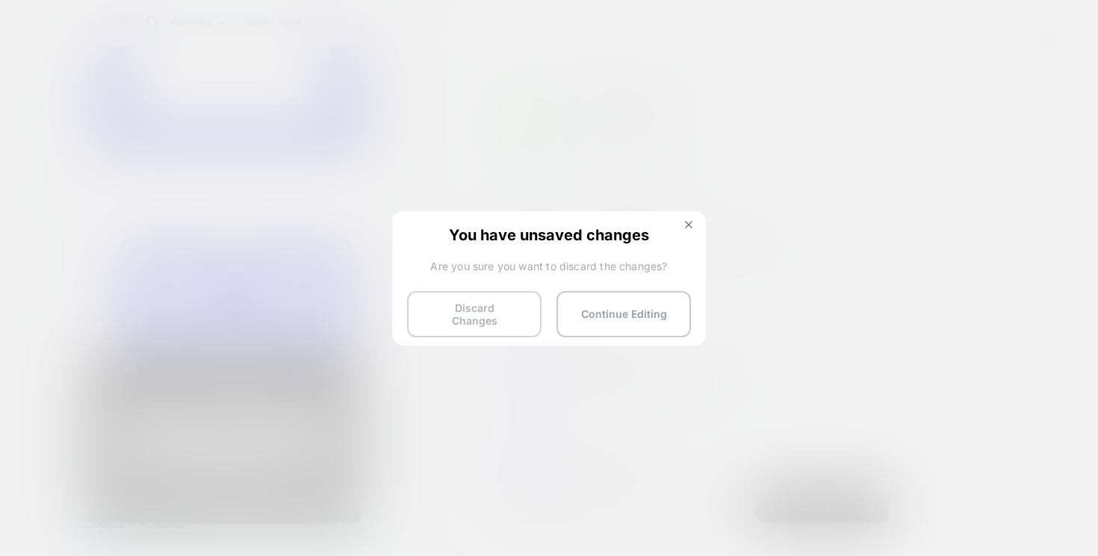
click at [482, 307] on button "Discard Changes" at bounding box center [474, 314] width 134 height 46
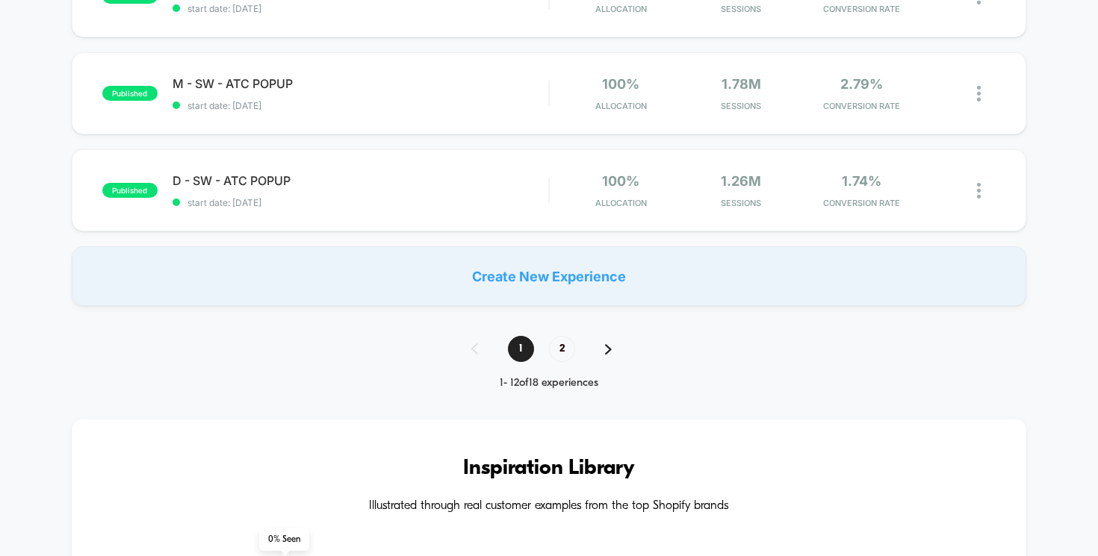
scroll to position [1217, 0]
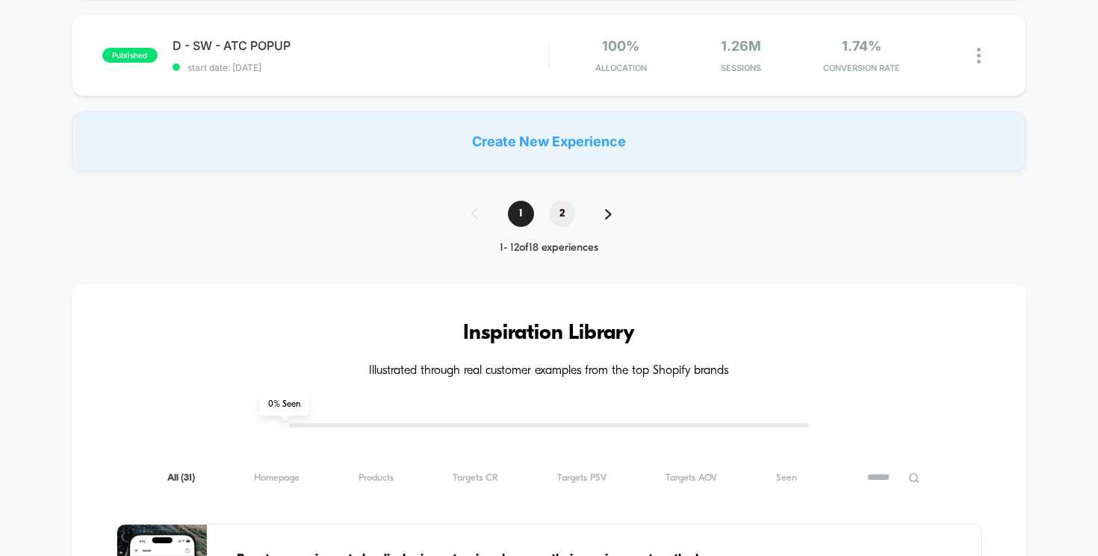
click at [567, 216] on span "2" at bounding box center [562, 214] width 26 height 26
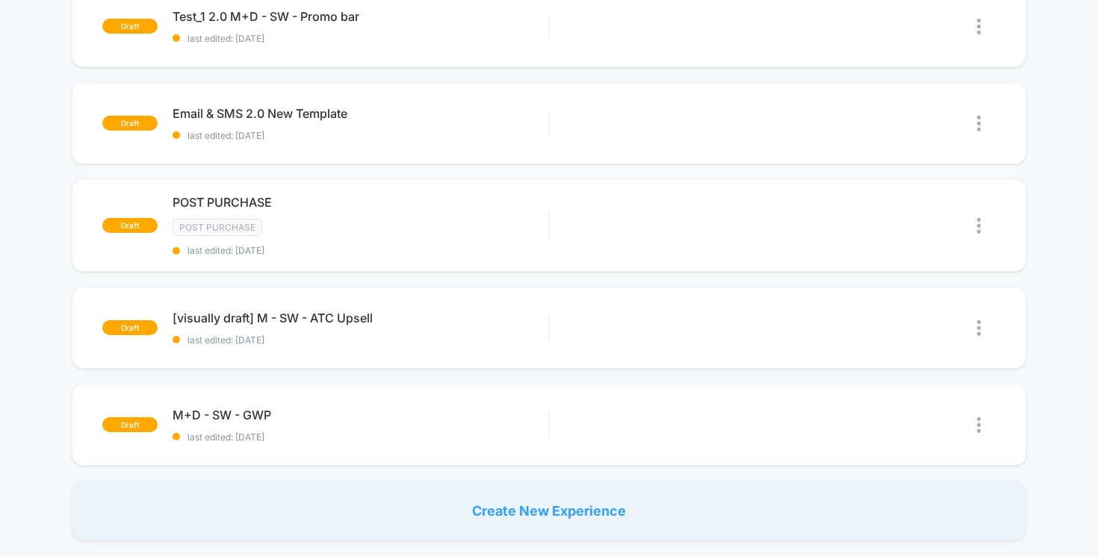
scroll to position [0, 0]
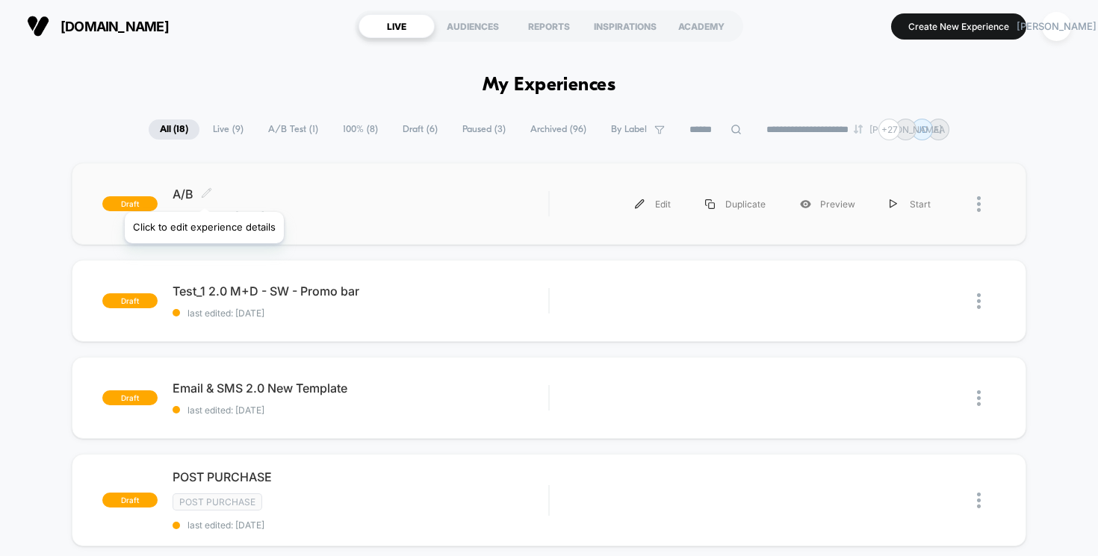
click at [203, 193] on icon at bounding box center [206, 192] width 11 height 11
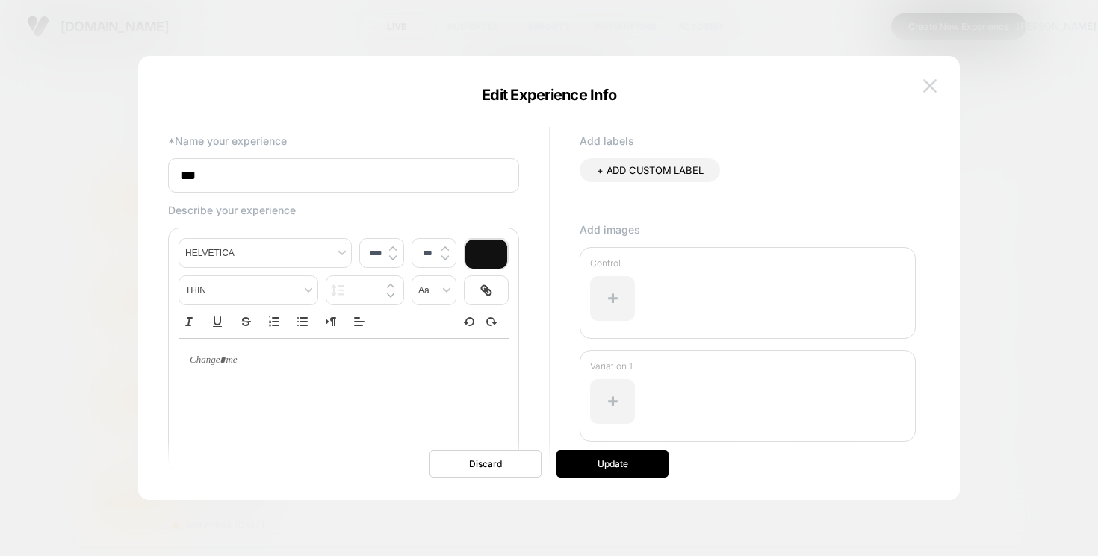
click at [934, 82] on img at bounding box center [929, 85] width 13 height 13
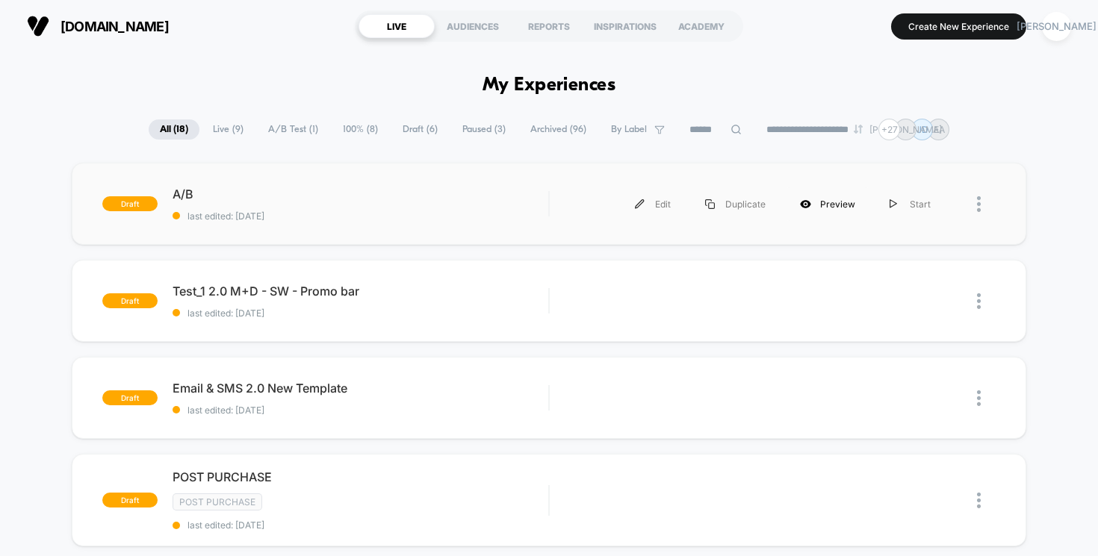
click at [839, 199] on div "Preview" at bounding box center [828, 204] width 90 height 34
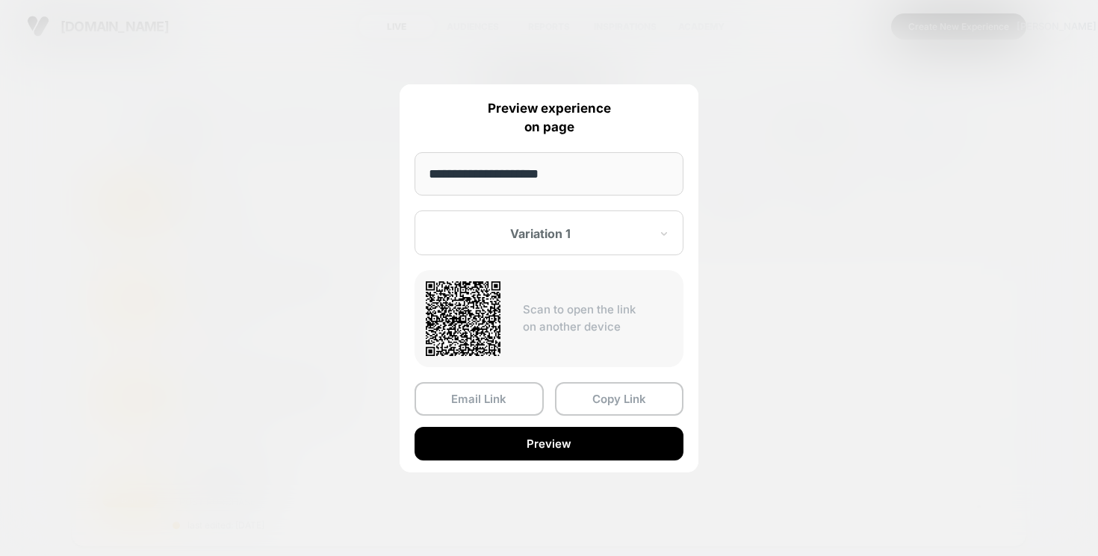
click at [550, 232] on div at bounding box center [540, 233] width 220 height 15
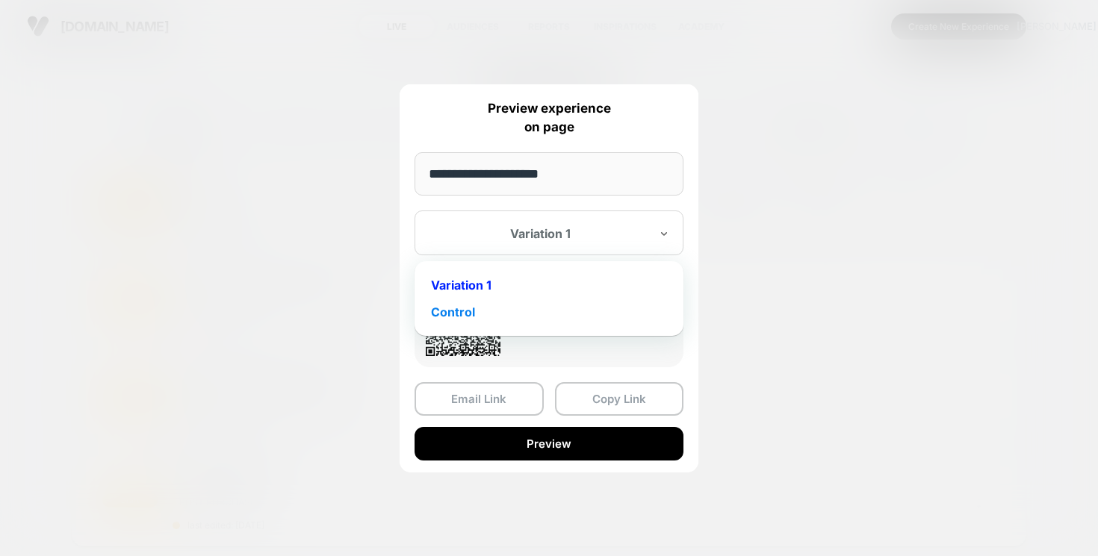
click at [514, 307] on div "Control" at bounding box center [549, 312] width 254 height 27
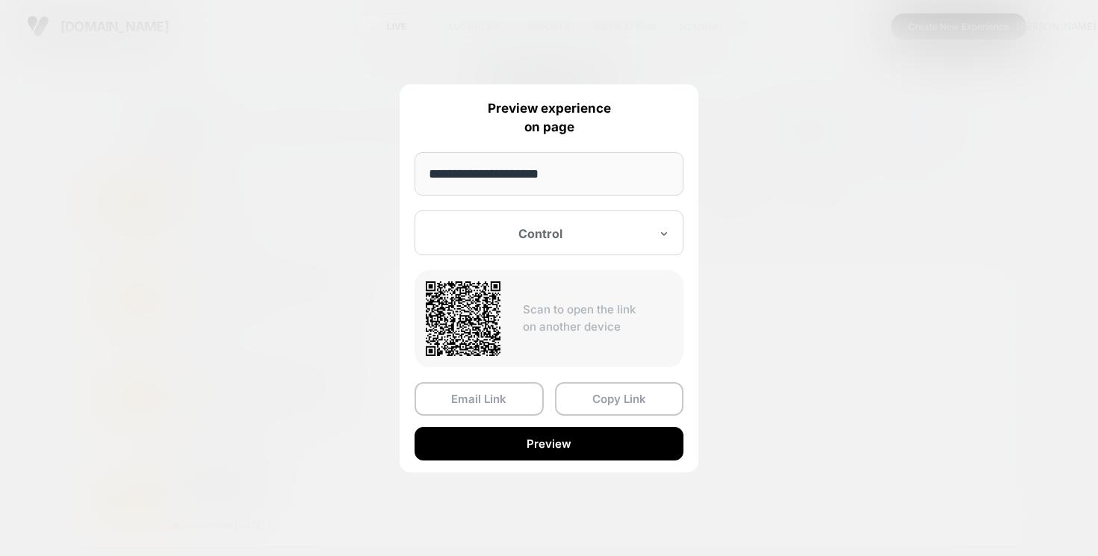
click at [564, 229] on div at bounding box center [540, 233] width 220 height 15
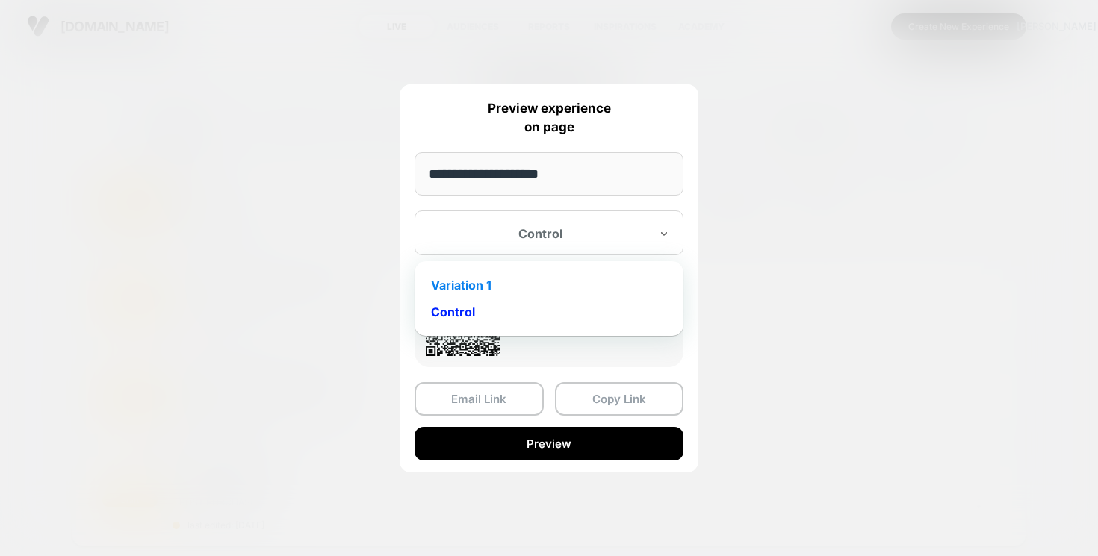
click at [514, 279] on div "Variation 1" at bounding box center [549, 285] width 254 height 27
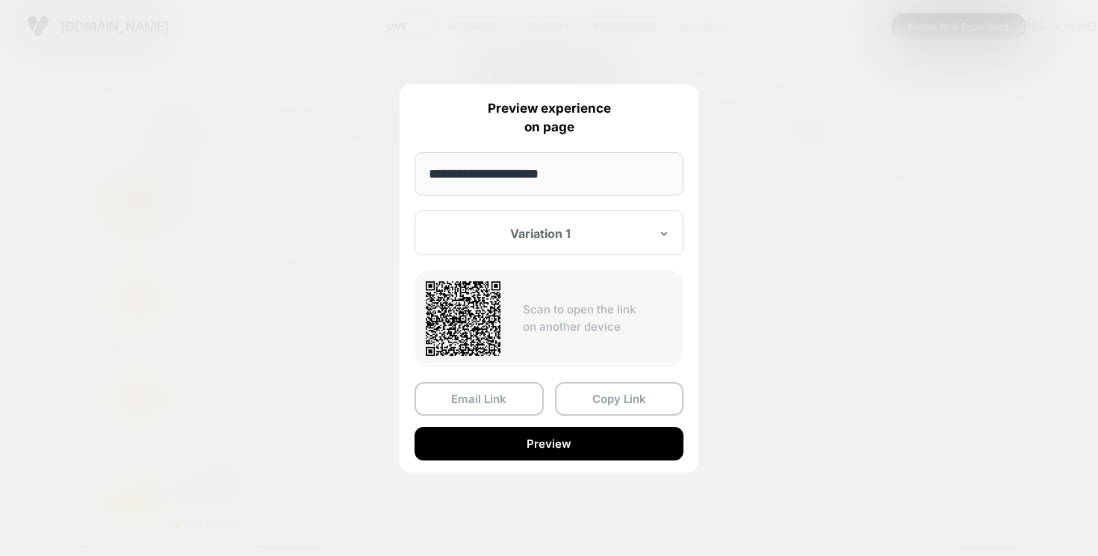
click at [753, 74] on div at bounding box center [549, 278] width 1098 height 556
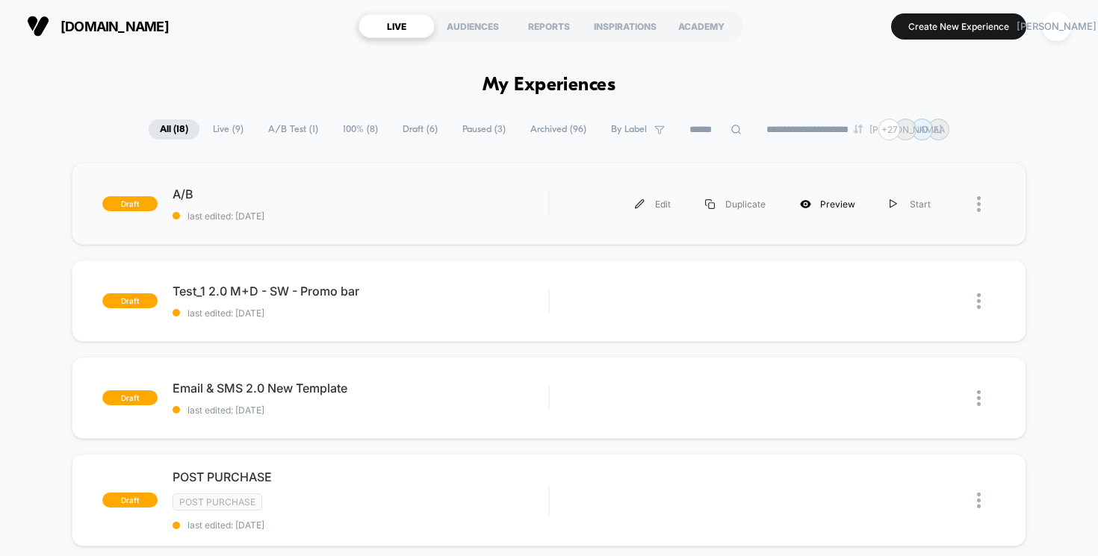
click at [824, 206] on div "Preview" at bounding box center [828, 204] width 90 height 34
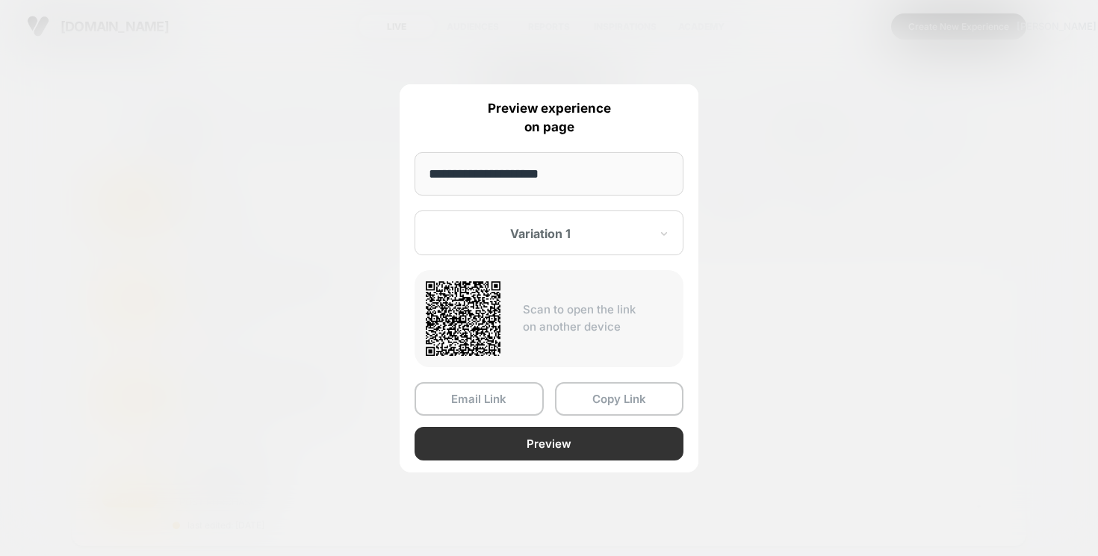
click at [544, 441] on button "Preview" at bounding box center [548, 444] width 269 height 34
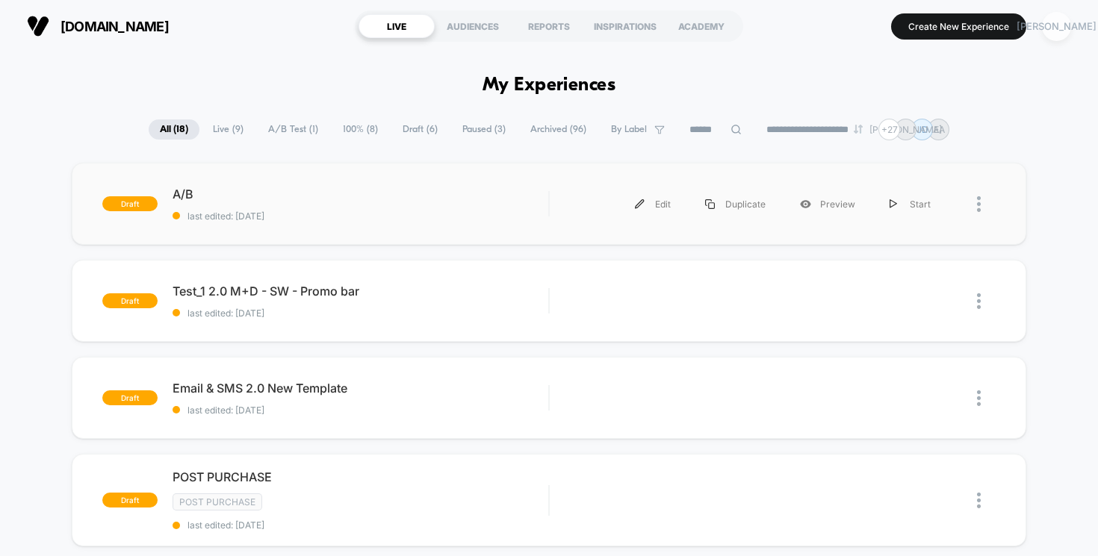
click at [1060, 22] on div "[PERSON_NAME]" at bounding box center [1056, 26] width 29 height 29
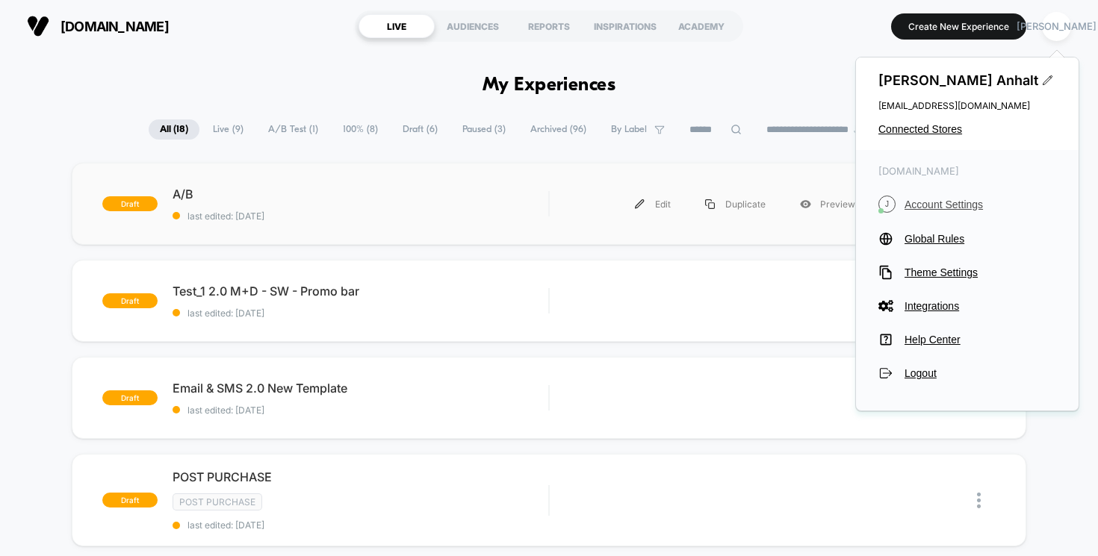
click at [938, 205] on span "Account Settings" at bounding box center [980, 205] width 152 height 12
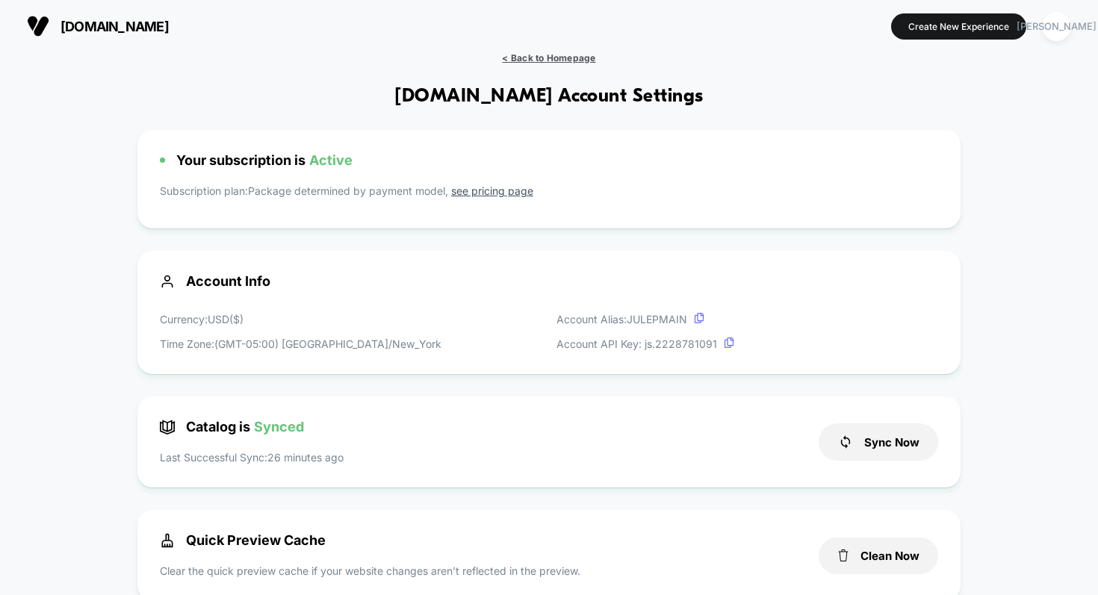
click at [524, 58] on span "< Back to Homepage" at bounding box center [548, 57] width 93 height 11
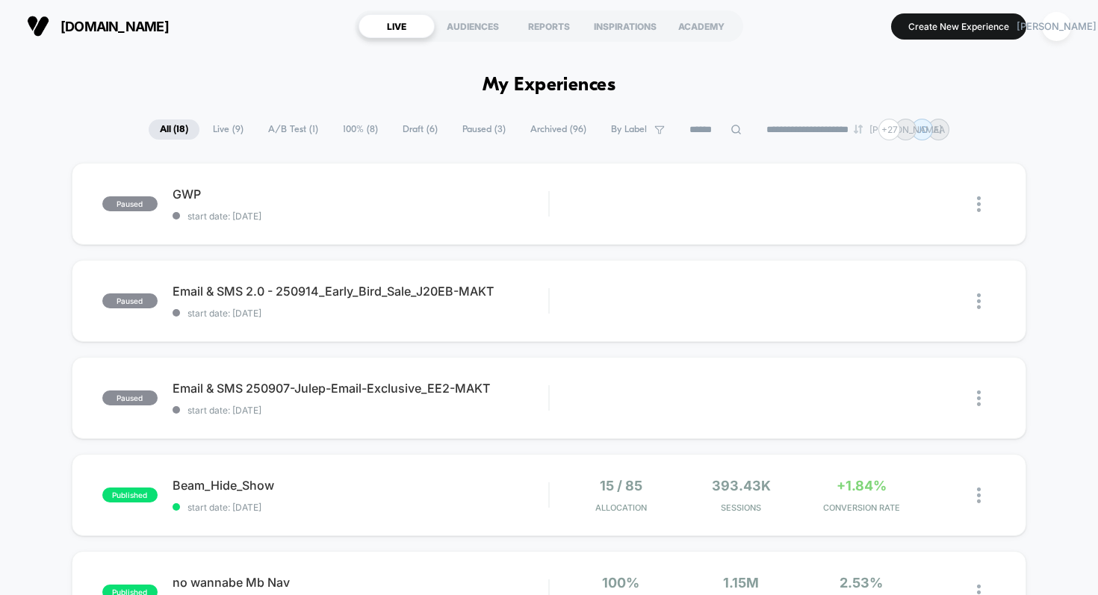
click at [44, 140] on div "**********" at bounding box center [549, 130] width 1098 height 22
click at [1049, 26] on div "[PERSON_NAME]" at bounding box center [1056, 26] width 29 height 29
